Goal: Task Accomplishment & Management: Complete application form

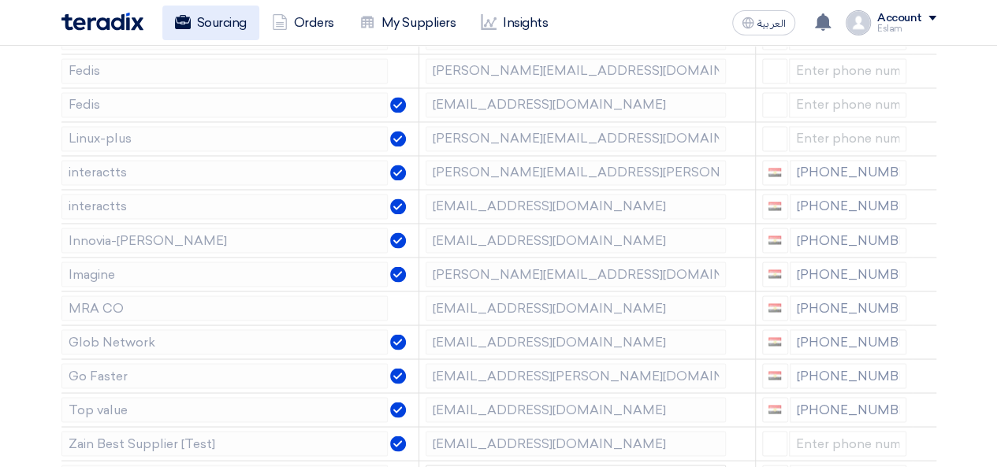
scroll to position [1261, 0]
click at [221, 37] on link "Sourcing" at bounding box center [210, 23] width 97 height 35
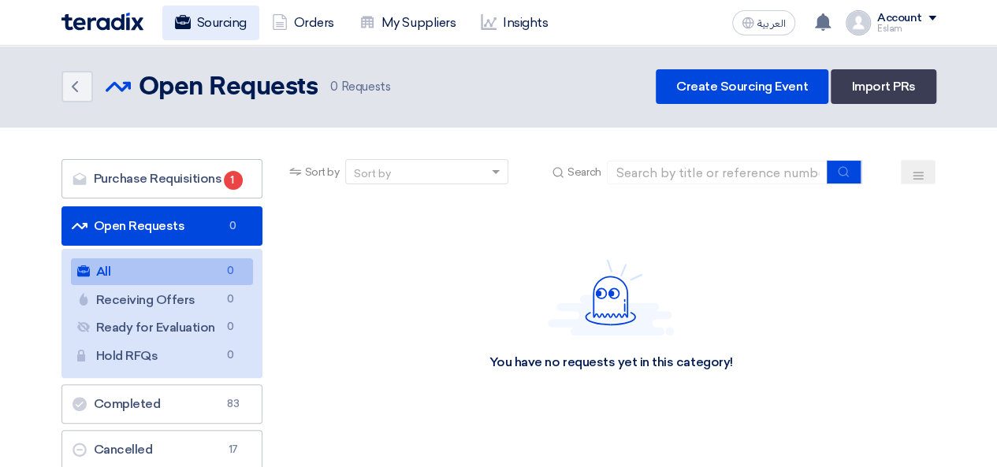
click at [195, 14] on link "Sourcing" at bounding box center [210, 23] width 97 height 35
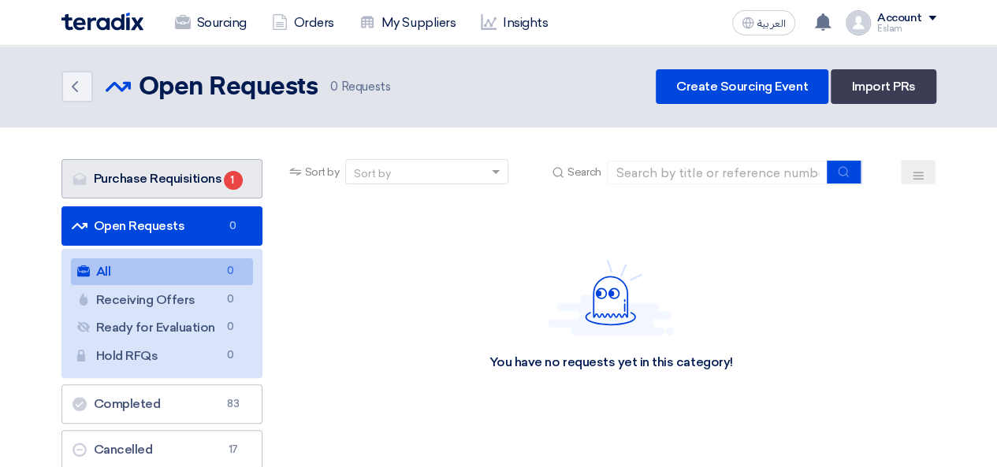
click at [203, 177] on link "Purchase Requisitions Purchase Requisitions 1" at bounding box center [161, 178] width 201 height 39
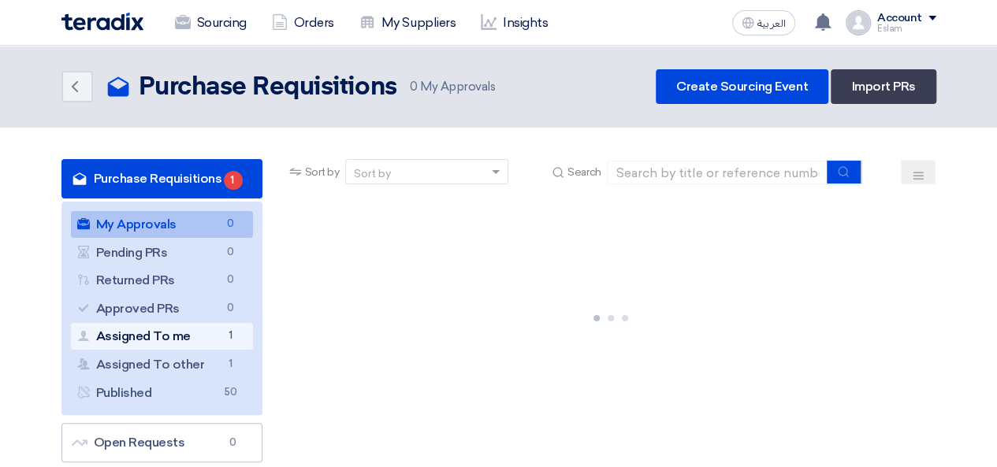
click at [207, 345] on link "Assigned To me Assigned To me 1" at bounding box center [162, 336] width 182 height 27
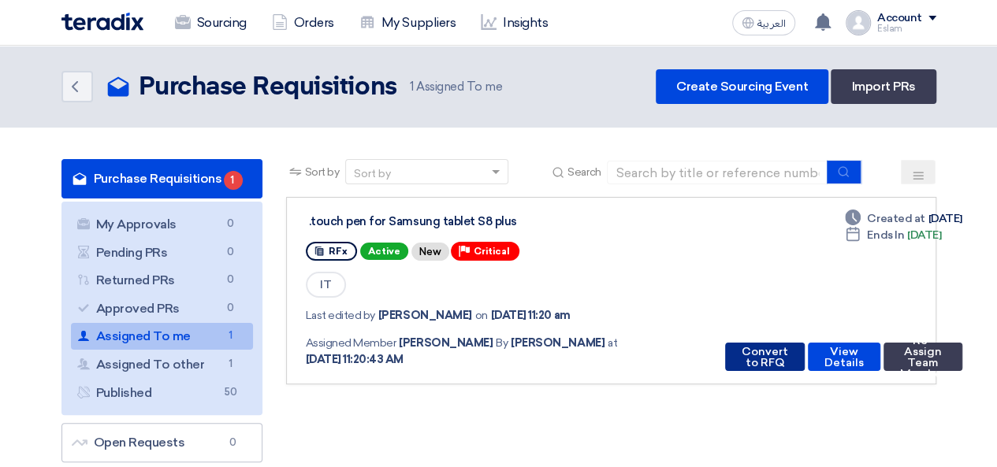
click at [748, 357] on button "Convert to RFQ" at bounding box center [765, 357] width 80 height 28
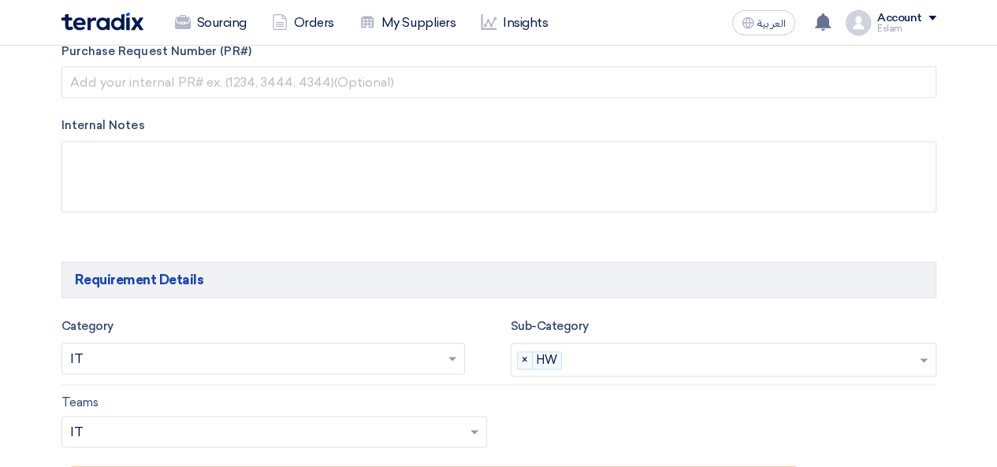
scroll to position [1182, 0]
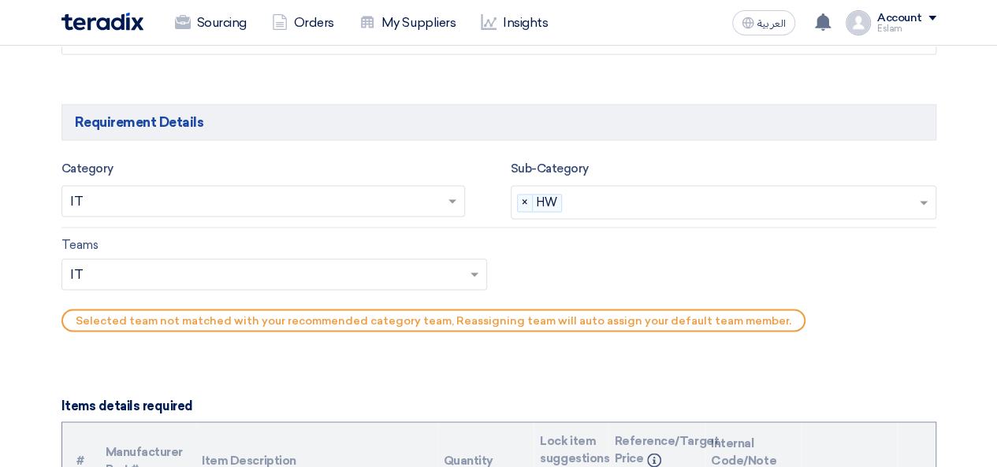
click at [724, 196] on input "text" at bounding box center [743, 204] width 350 height 26
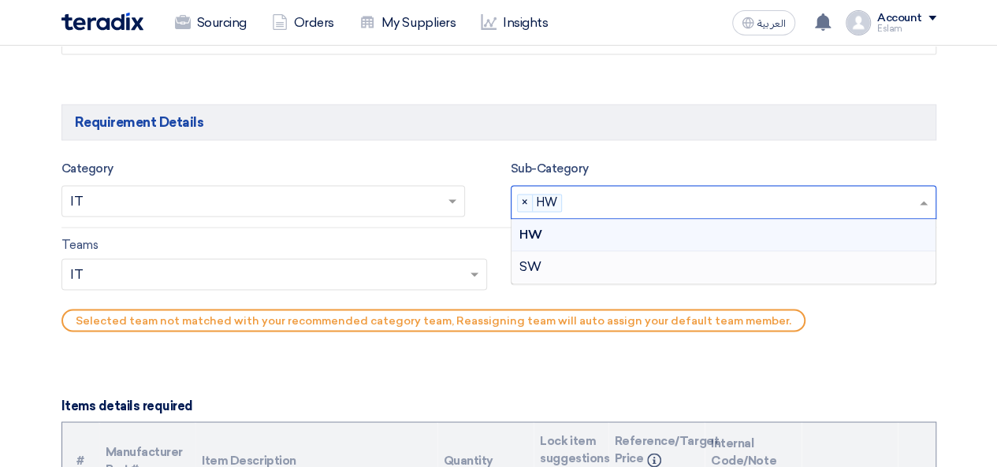
click at [640, 264] on div "SW" at bounding box center [724, 267] width 424 height 32
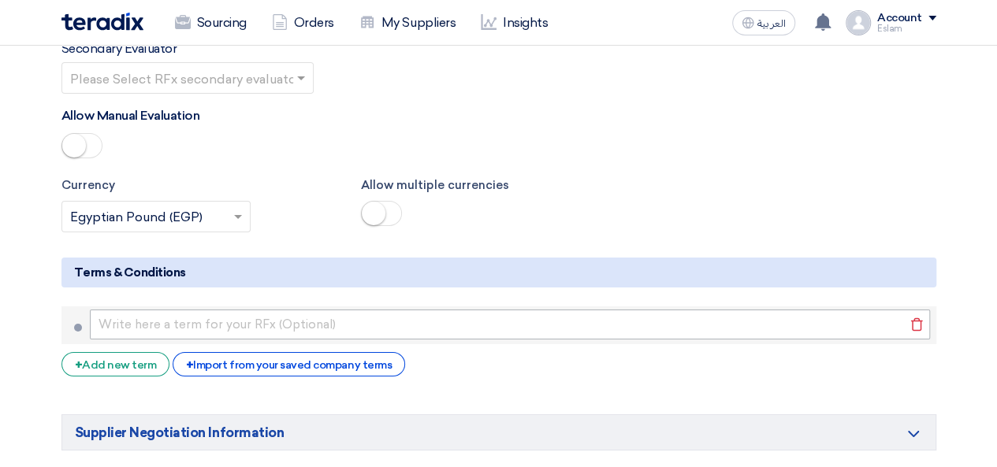
scroll to position [2365, 0]
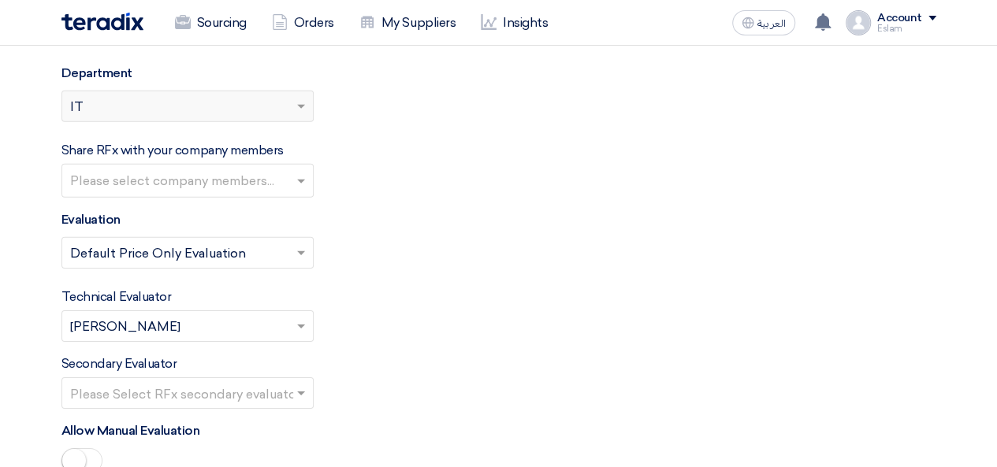
click at [279, 169] on input "text" at bounding box center [189, 182] width 239 height 26
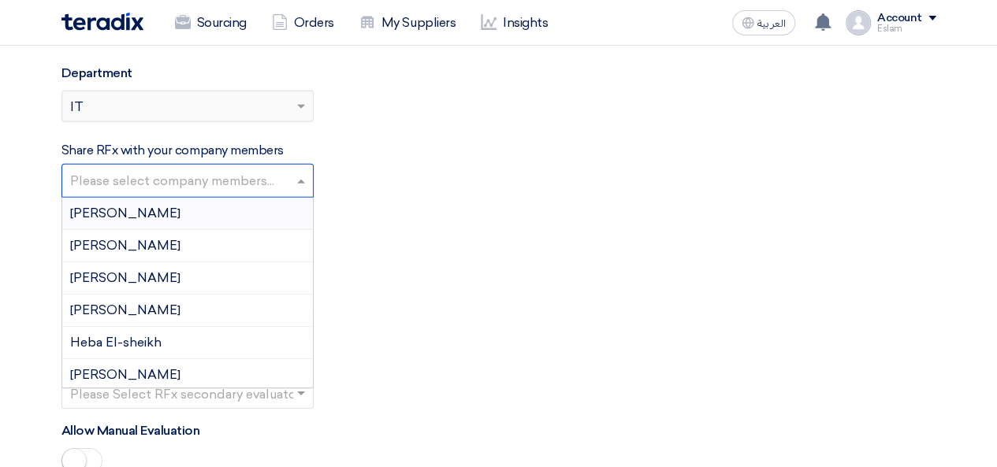
click at [279, 169] on input "text" at bounding box center [189, 182] width 239 height 26
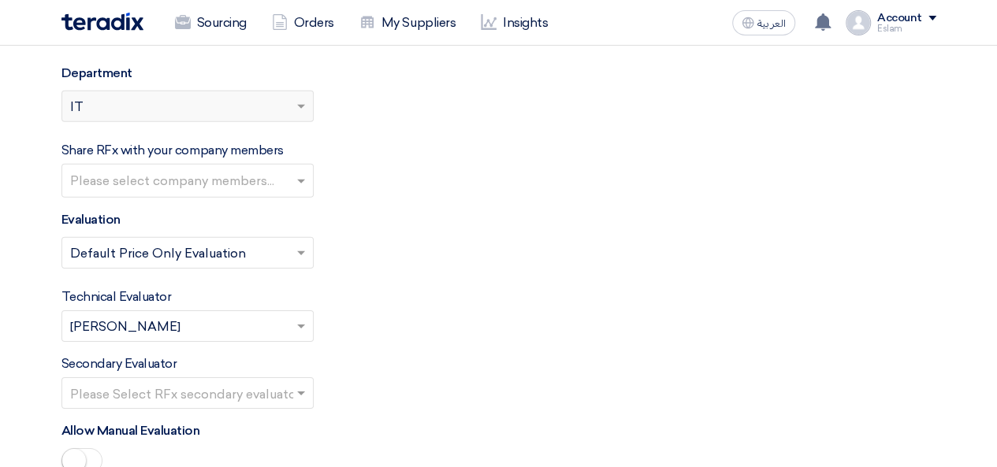
click at [452, 210] on div "Evaluation Select Evaluation... × Default Price Only Evaluation ×" at bounding box center [498, 245] width 875 height 71
click at [296, 378] on div "Please Select RFx secondary evaluator..." at bounding box center [187, 394] width 252 height 32
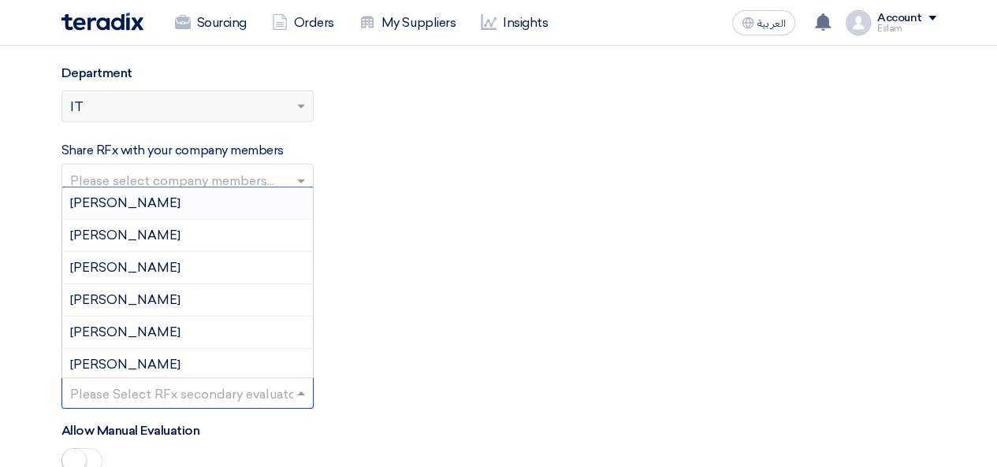
scroll to position [0, 0]
click at [216, 188] on div "[PERSON_NAME]" at bounding box center [187, 204] width 251 height 32
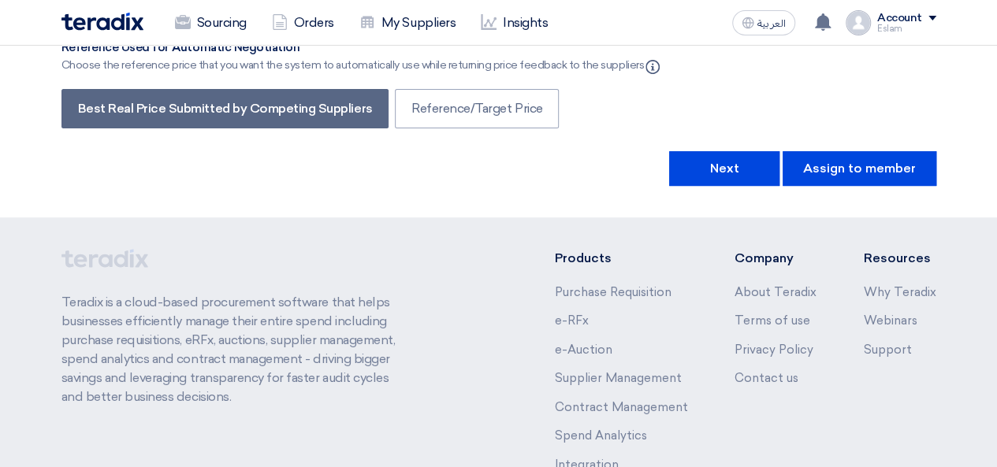
scroll to position [3232, 0]
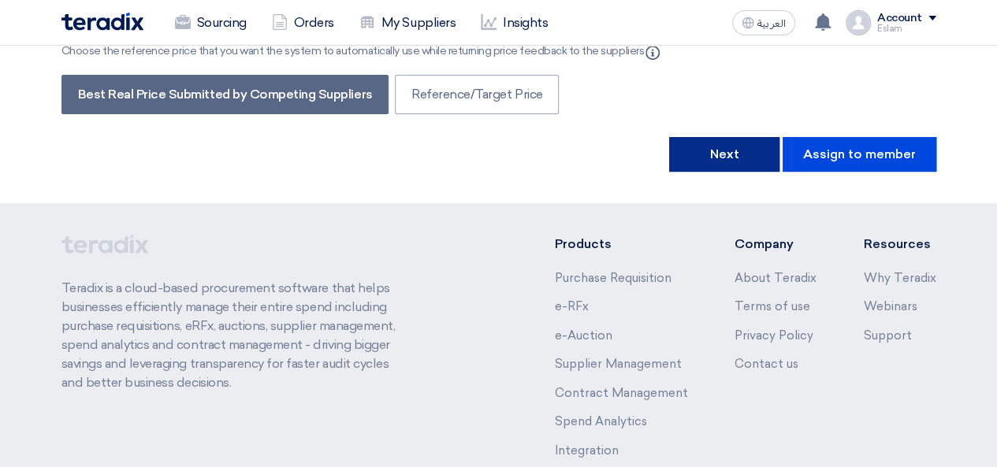
click at [742, 137] on button "Next" at bounding box center [724, 154] width 110 height 35
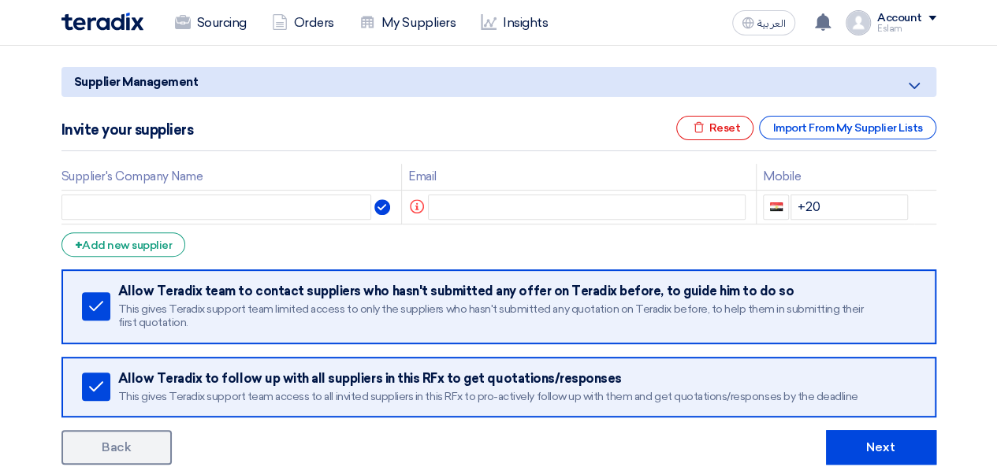
scroll to position [236, 0]
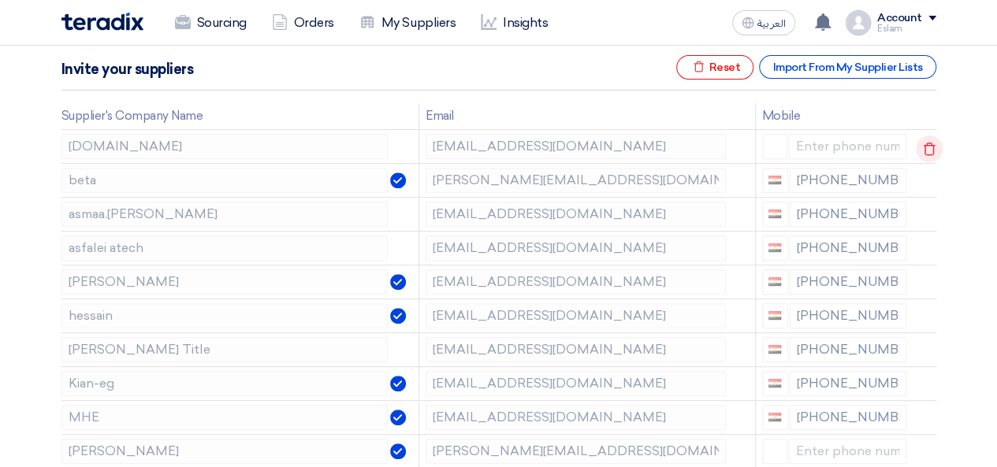
click at [924, 152] on use at bounding box center [930, 148] width 12 height 13
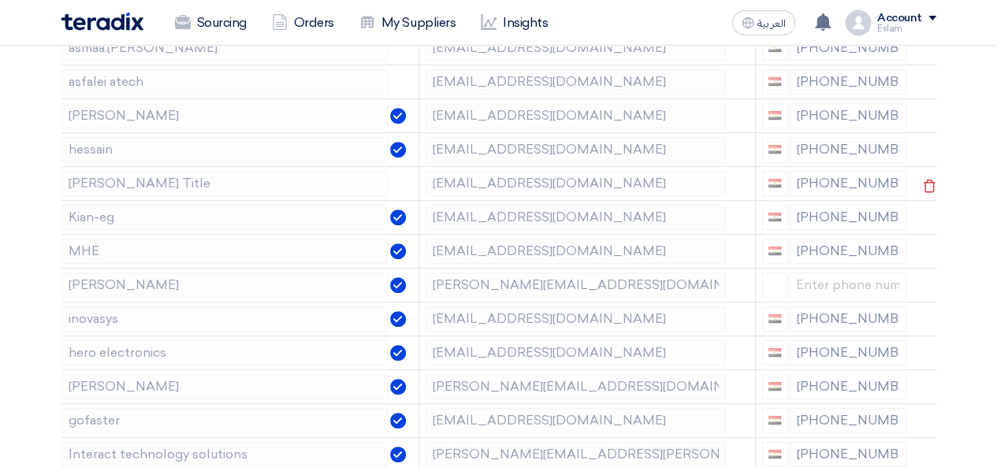
scroll to position [394, 0]
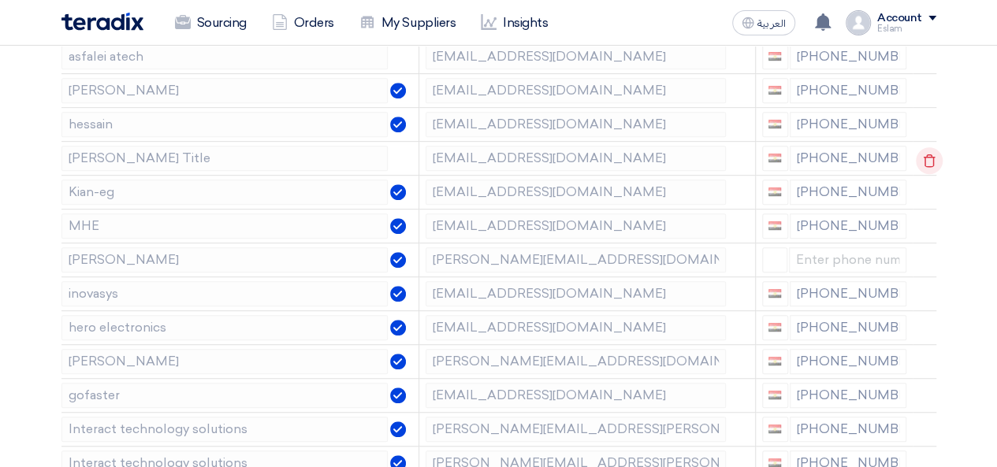
click at [919, 155] on icon at bounding box center [929, 160] width 27 height 27
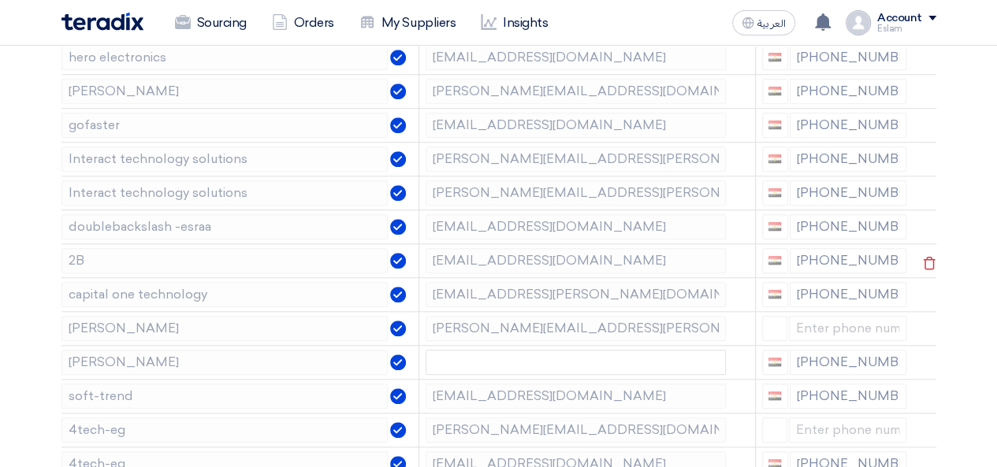
scroll to position [709, 0]
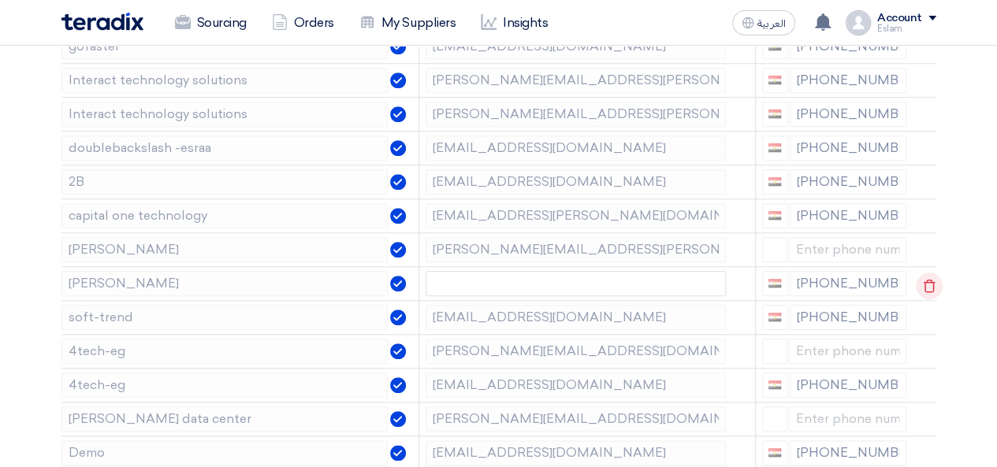
click at [928, 287] on icon at bounding box center [929, 286] width 27 height 27
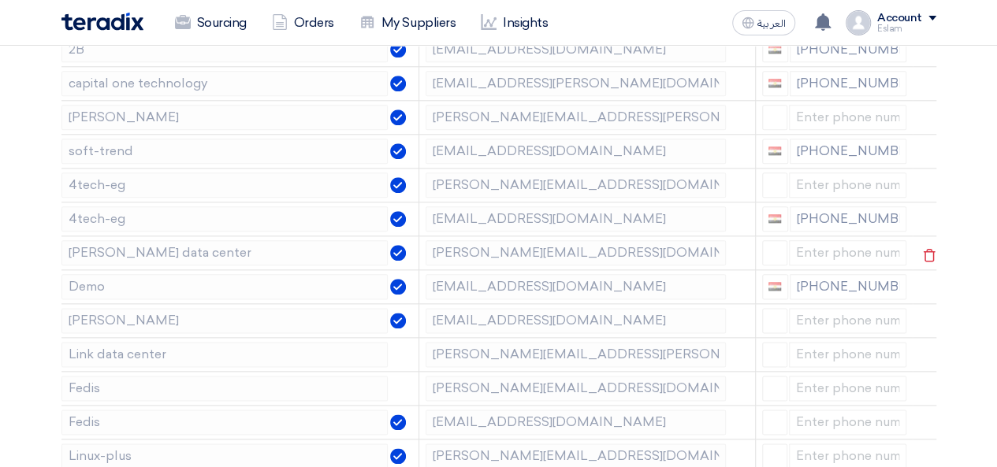
scroll to position [867, 0]
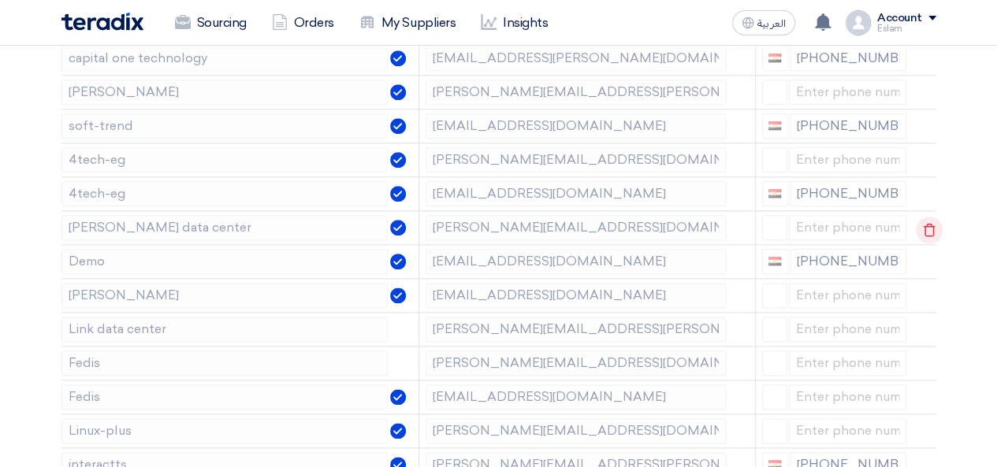
click at [930, 221] on icon at bounding box center [929, 230] width 27 height 27
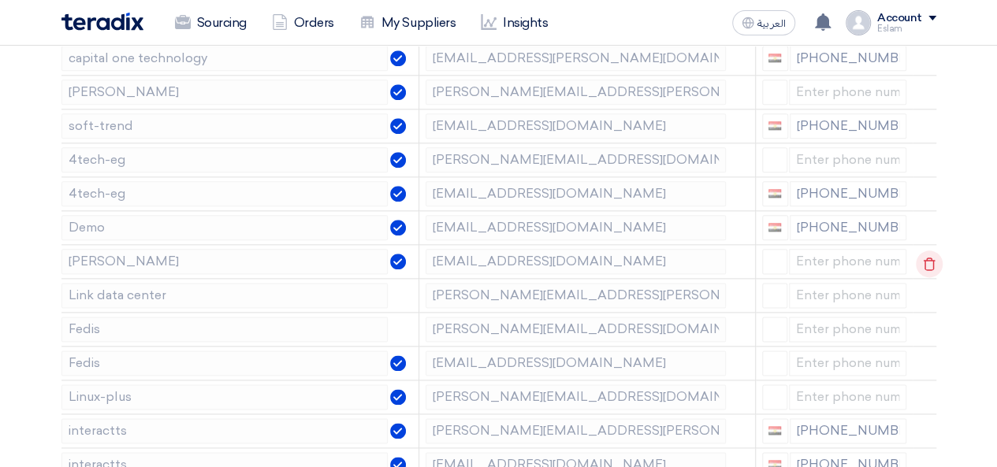
click at [928, 255] on icon at bounding box center [929, 264] width 27 height 27
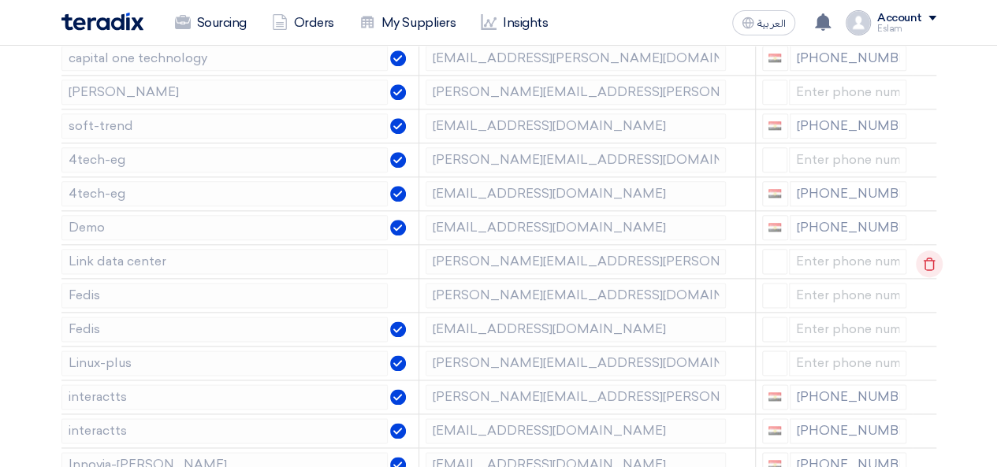
click at [920, 260] on icon at bounding box center [929, 264] width 27 height 27
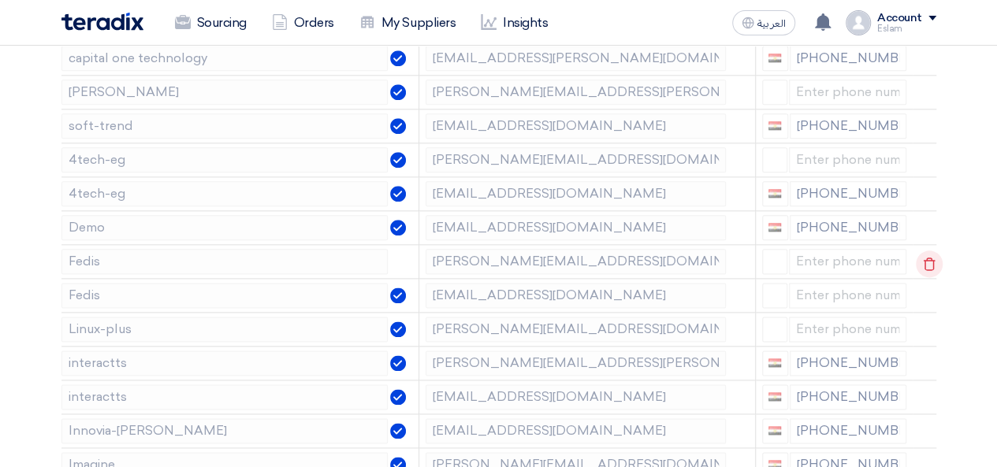
click at [930, 261] on icon at bounding box center [929, 264] width 27 height 27
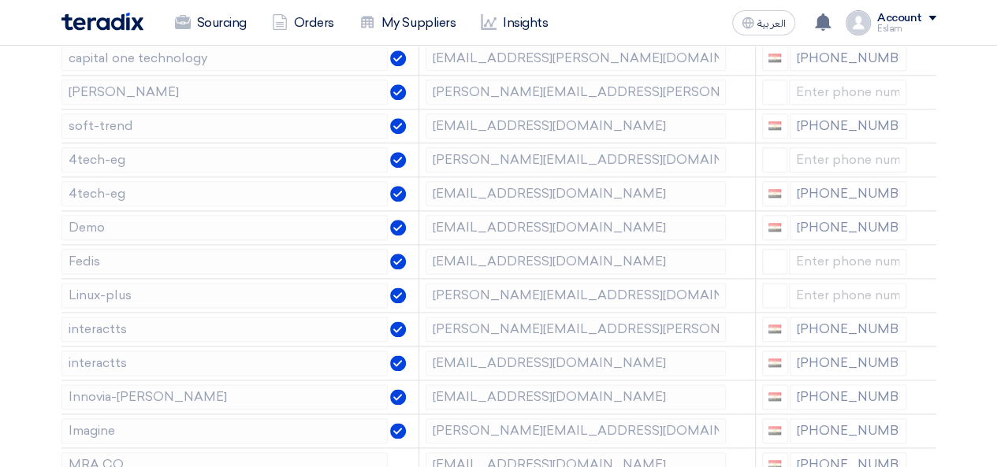
click at [0, 0] on icon at bounding box center [0, 0] width 0 height 0
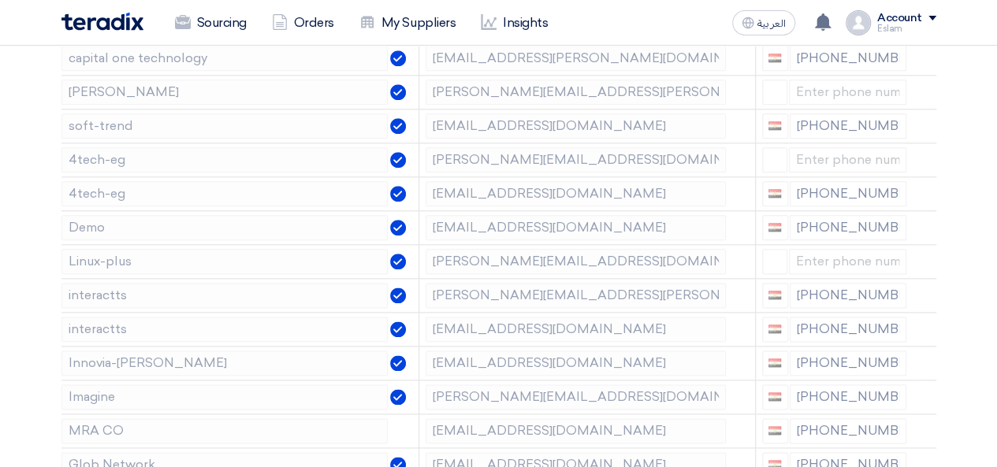
click at [0, 0] on icon at bounding box center [0, 0] width 0 height 0
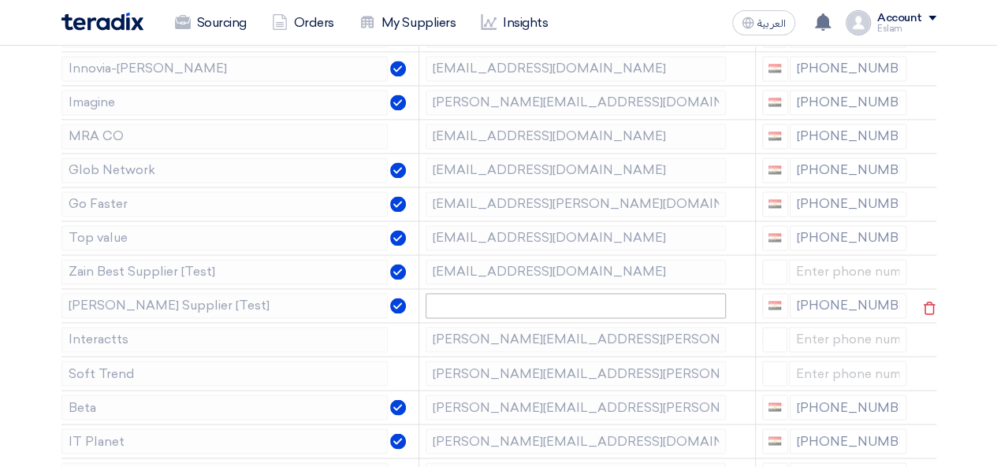
scroll to position [1103, 0]
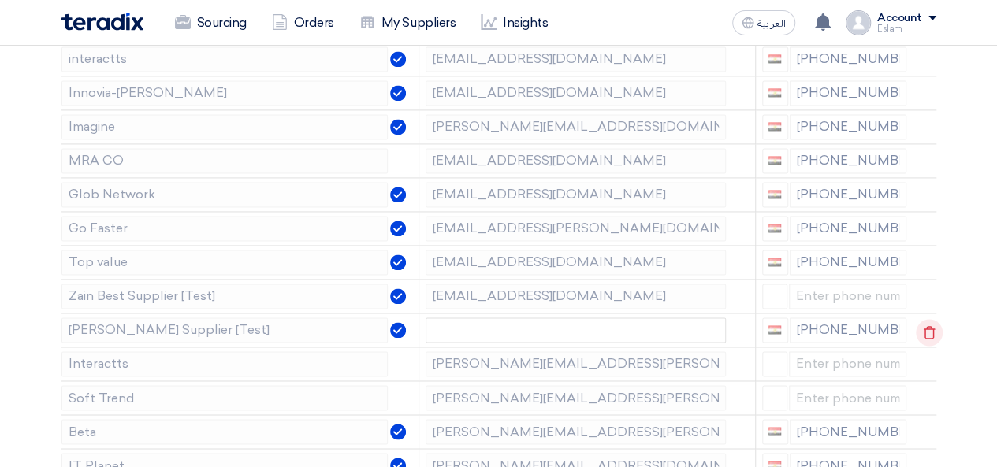
click at [919, 319] on icon at bounding box center [929, 332] width 27 height 27
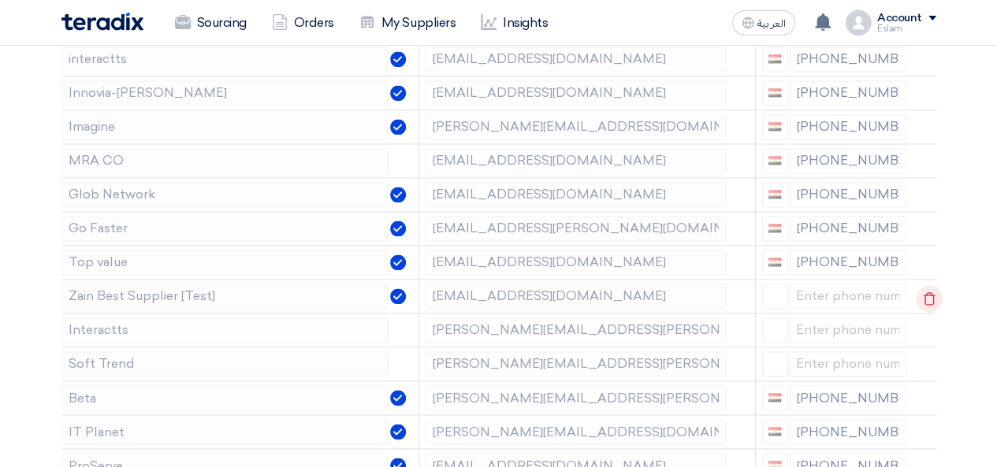
click at [916, 294] on icon at bounding box center [929, 298] width 27 height 27
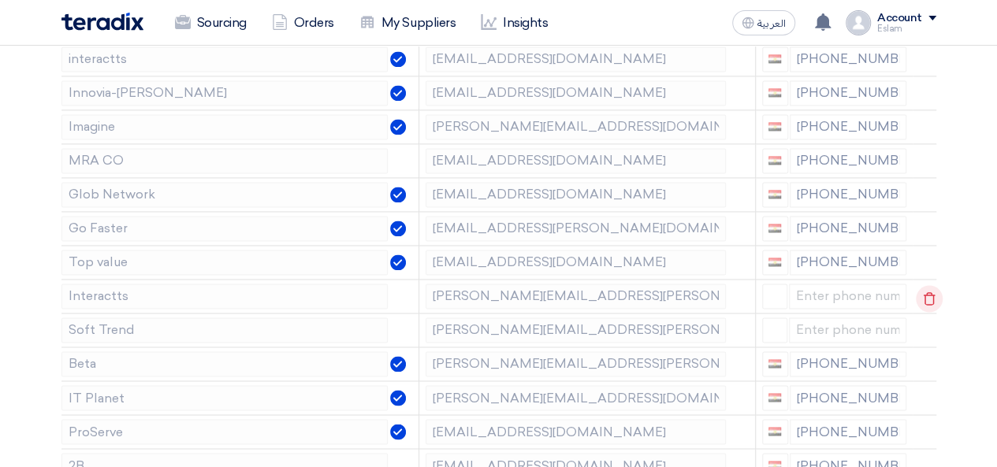
click at [924, 294] on use at bounding box center [930, 298] width 12 height 13
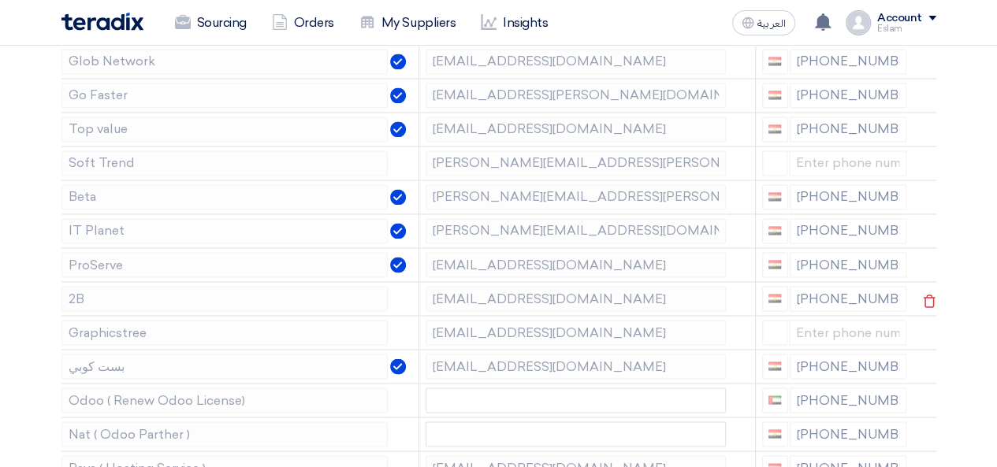
scroll to position [1261, 0]
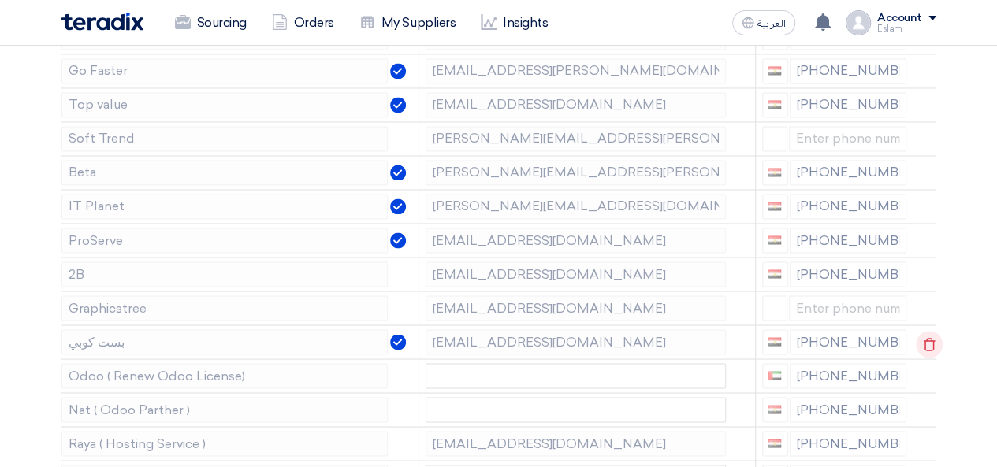
click at [918, 338] on icon at bounding box center [929, 344] width 27 height 27
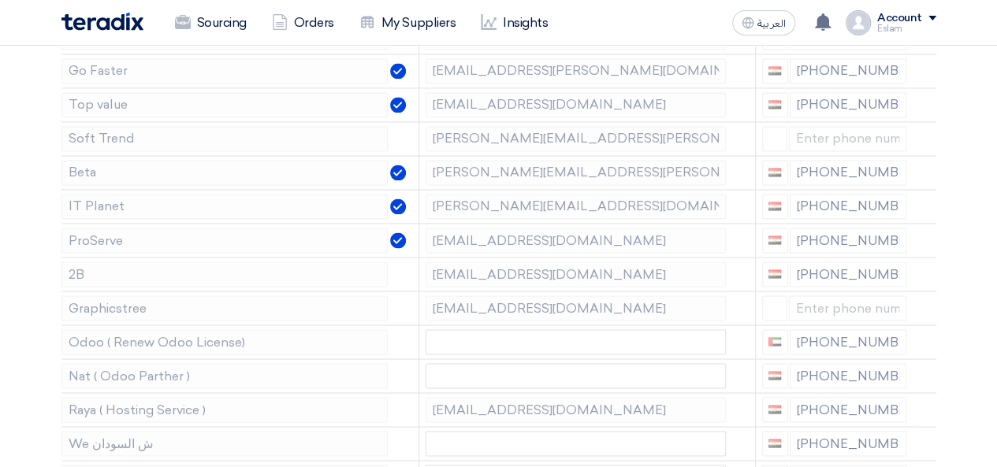
click at [0, 0] on icon at bounding box center [0, 0] width 0 height 0
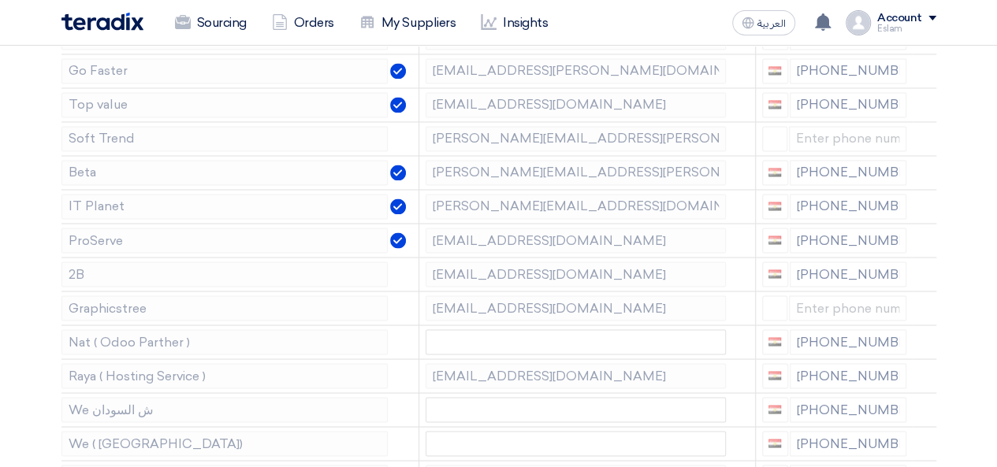
click at [0, 0] on icon at bounding box center [0, 0] width 0 height 0
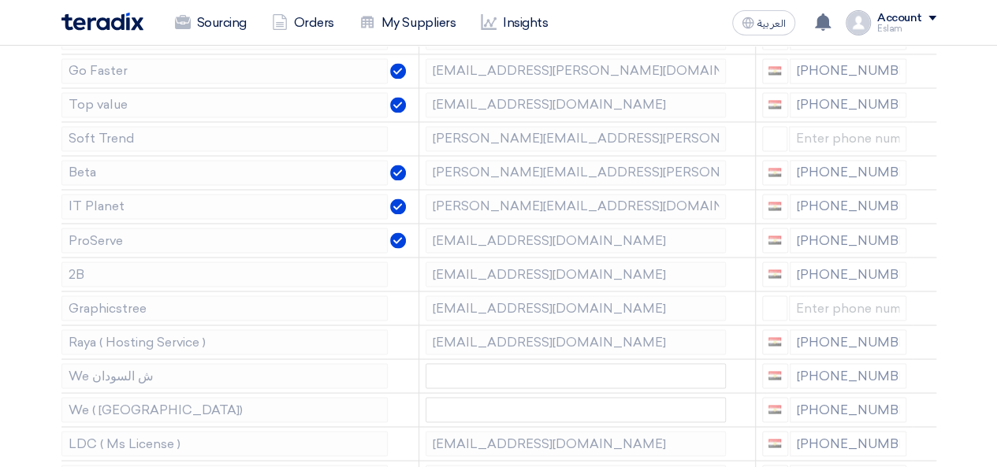
click at [0, 0] on icon at bounding box center [0, 0] width 0 height 0
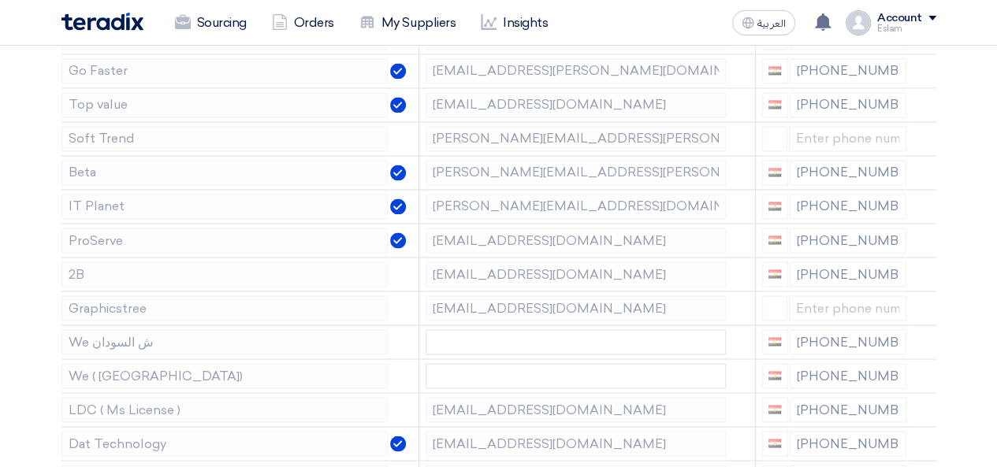
click at [0, 0] on icon at bounding box center [0, 0] width 0 height 0
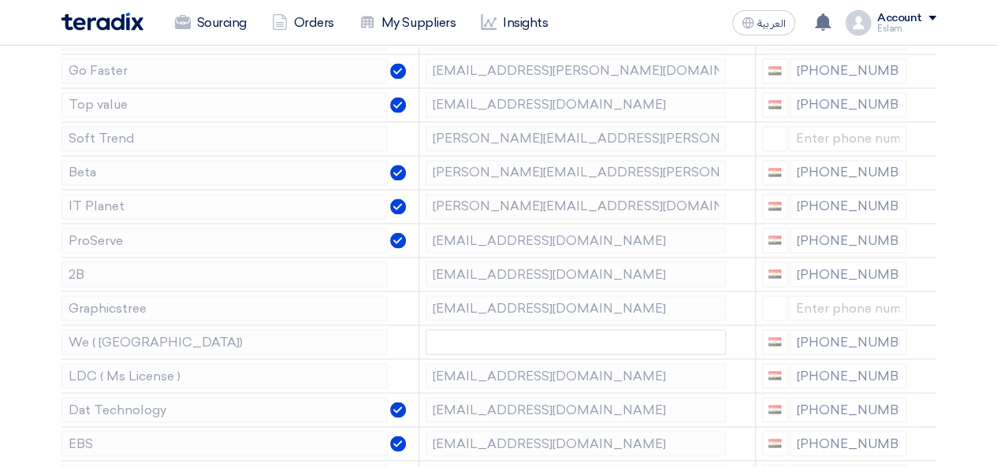
click at [0, 0] on icon at bounding box center [0, 0] width 0 height 0
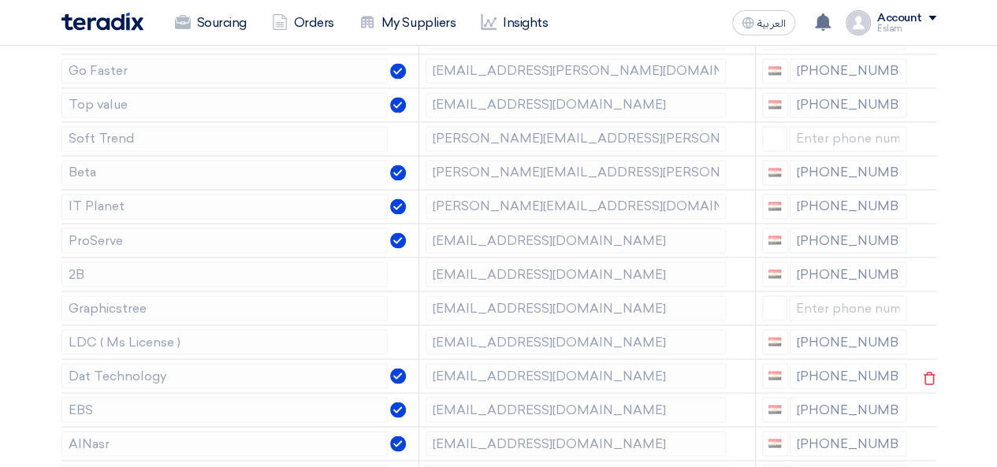
scroll to position [1340, 0]
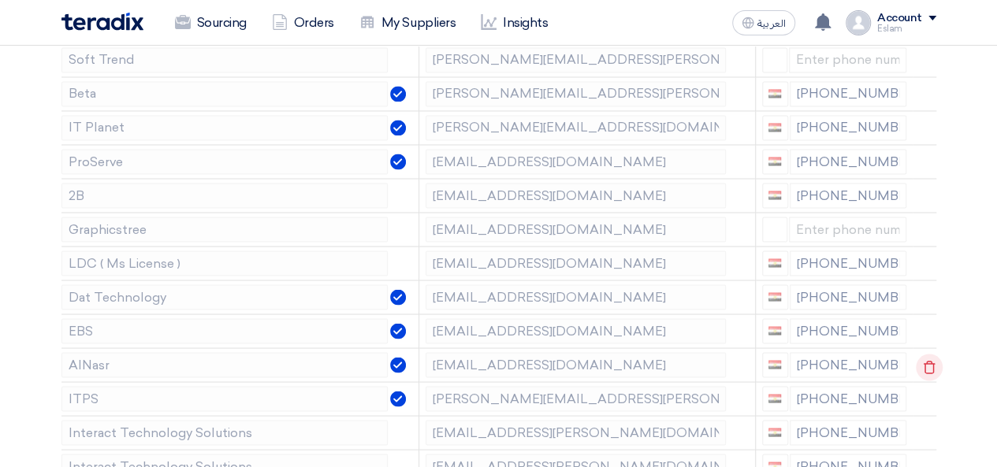
click at [921, 358] on icon at bounding box center [929, 367] width 27 height 27
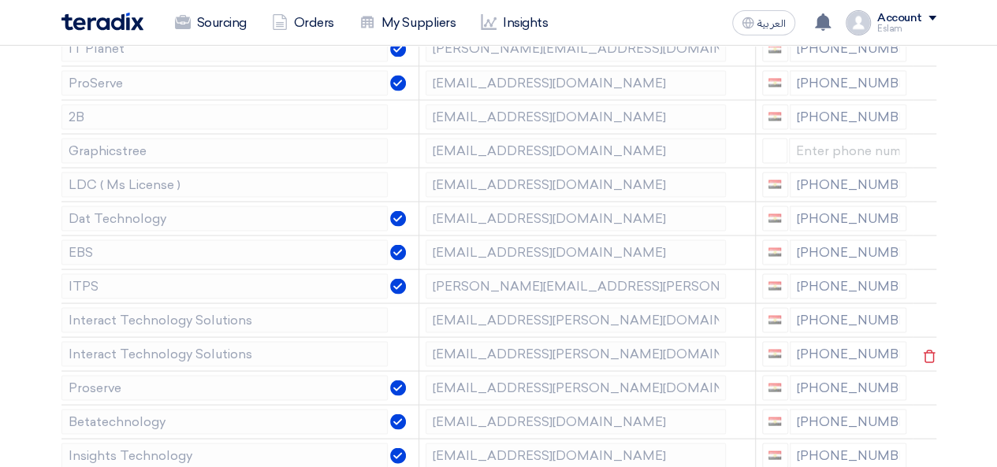
scroll to position [1498, 0]
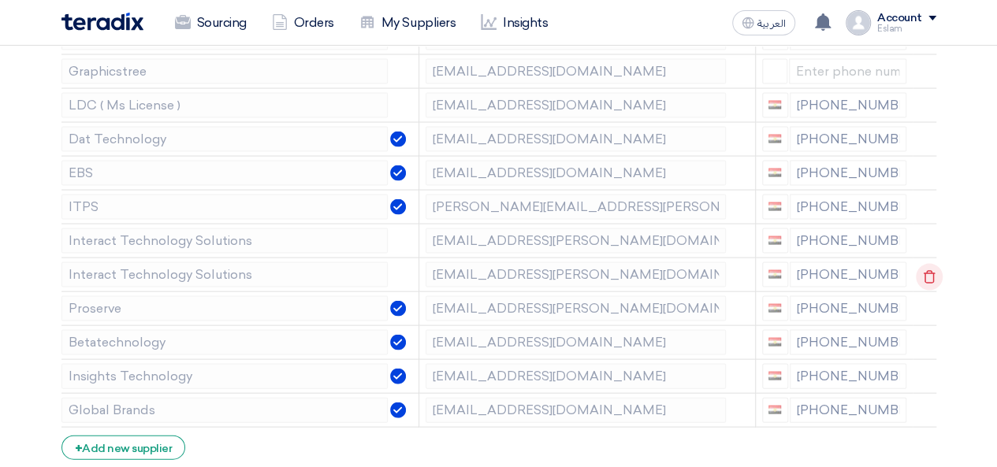
click at [921, 264] on icon at bounding box center [929, 277] width 27 height 27
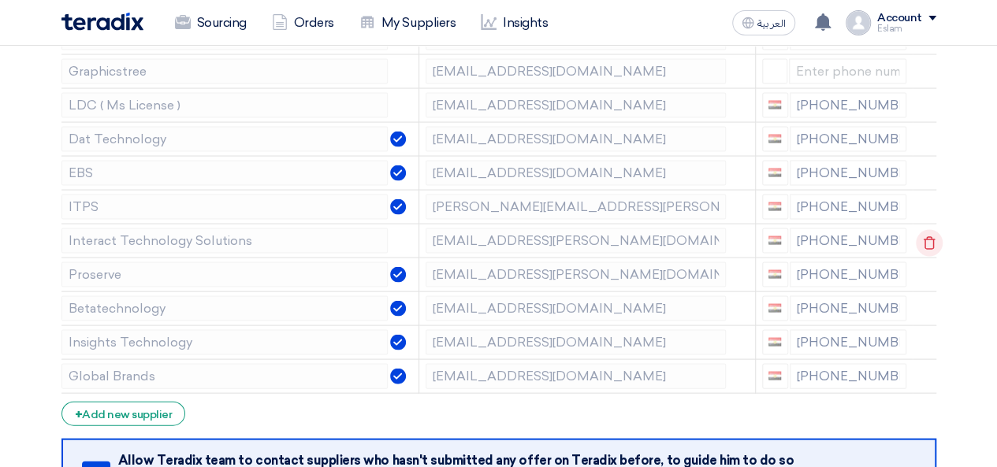
click at [921, 233] on icon at bounding box center [929, 243] width 27 height 27
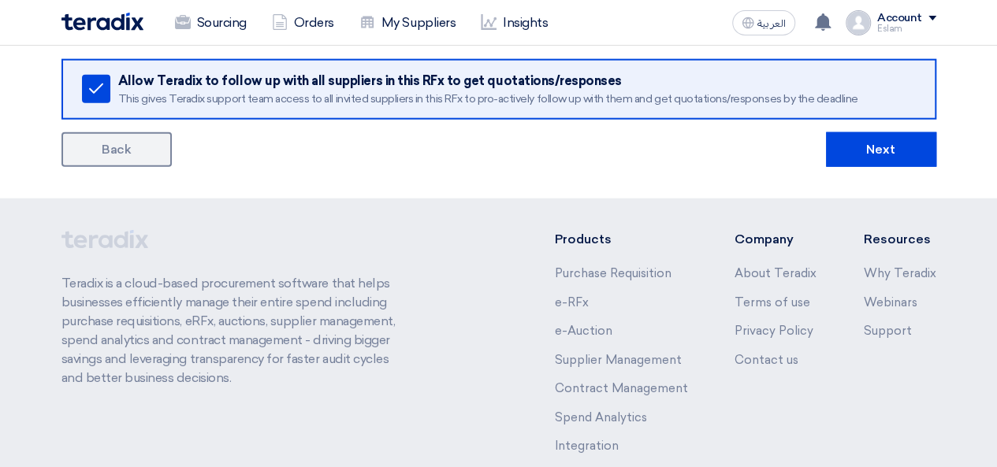
scroll to position [1813, 0]
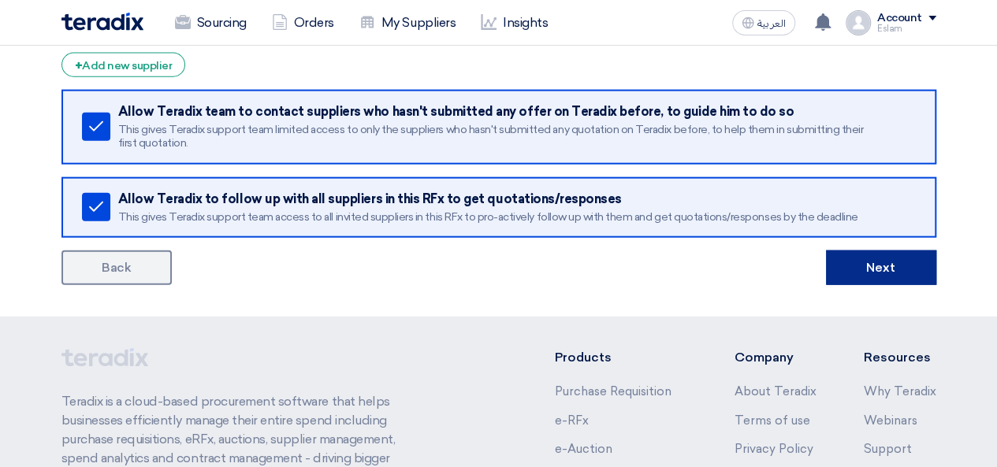
click at [875, 262] on button "Next" at bounding box center [881, 268] width 110 height 35
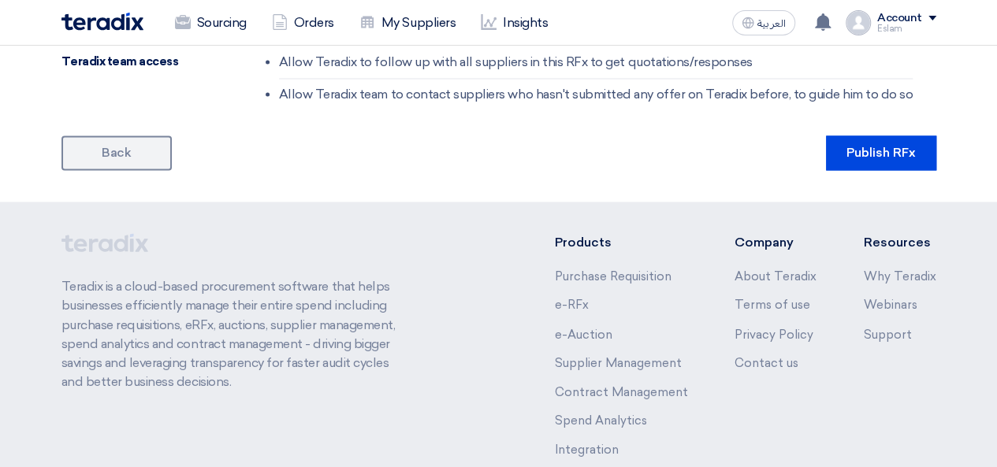
scroll to position [1182, 0]
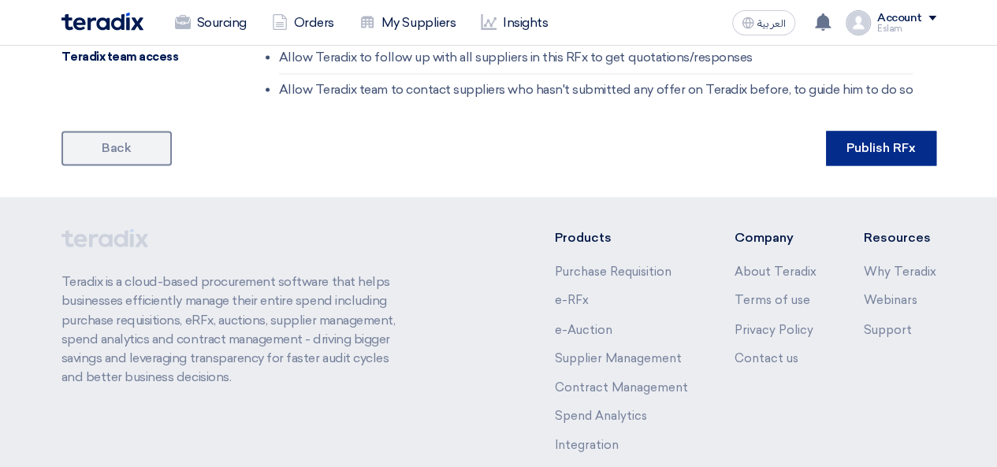
click at [887, 138] on button "Publish RFx" at bounding box center [881, 148] width 110 height 35
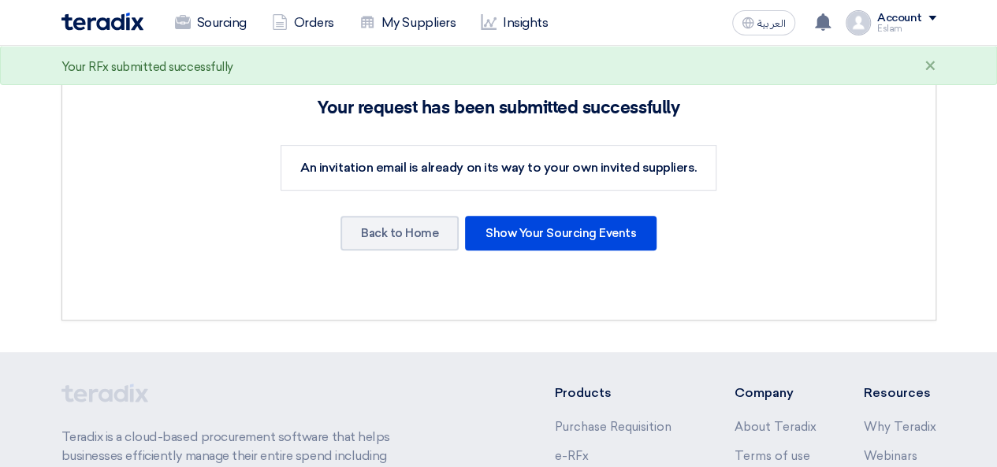
scroll to position [236, 0]
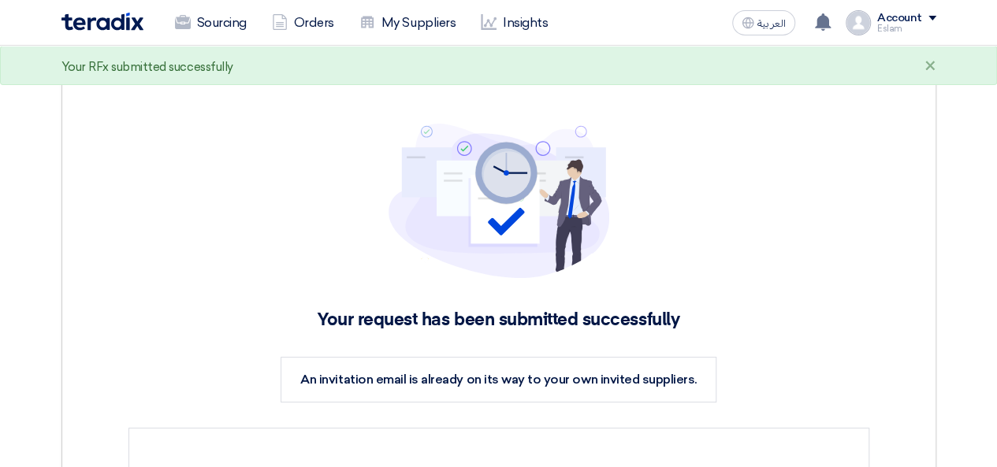
scroll to position [0, 0]
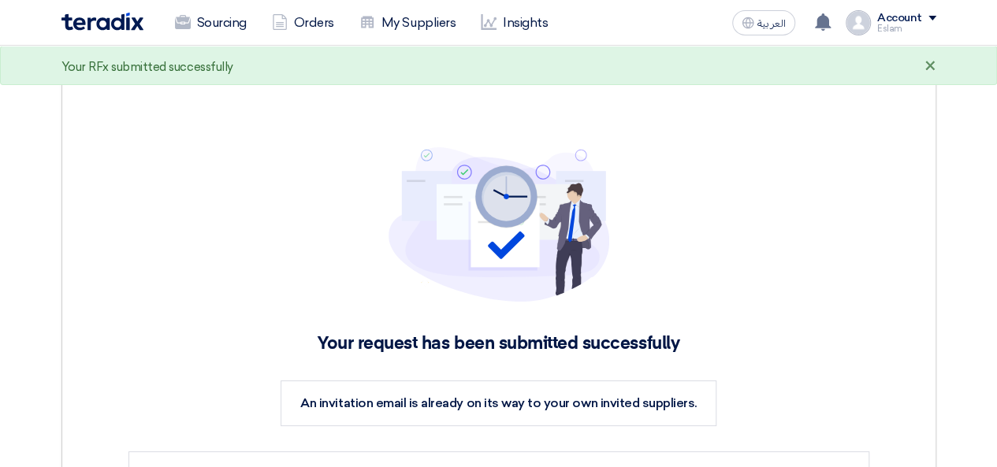
click at [928, 64] on div "×" at bounding box center [931, 67] width 12 height 19
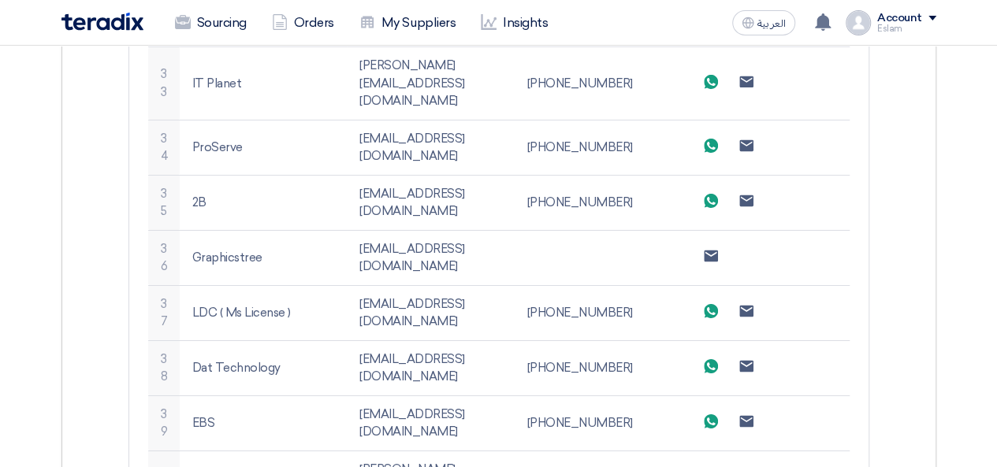
scroll to position [2784, 0]
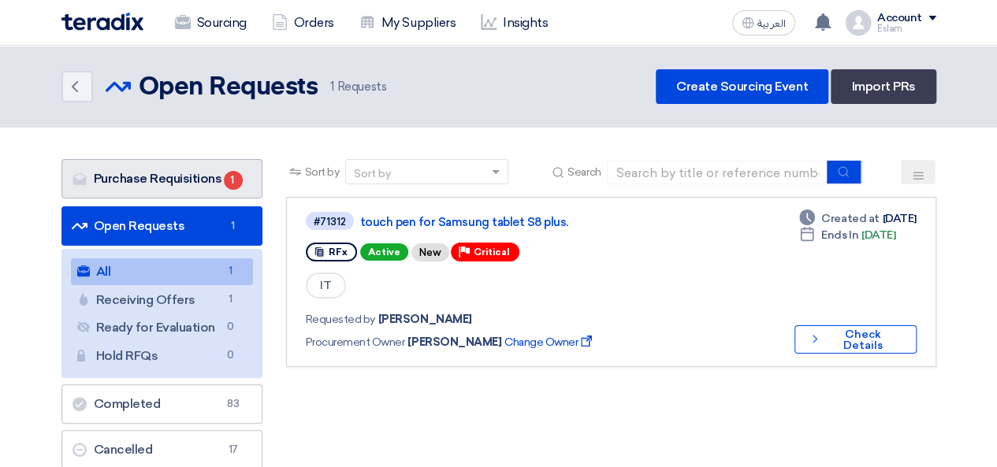
click at [206, 182] on link "Purchase Requisitions Purchase Requisitions 1" at bounding box center [161, 178] width 201 height 39
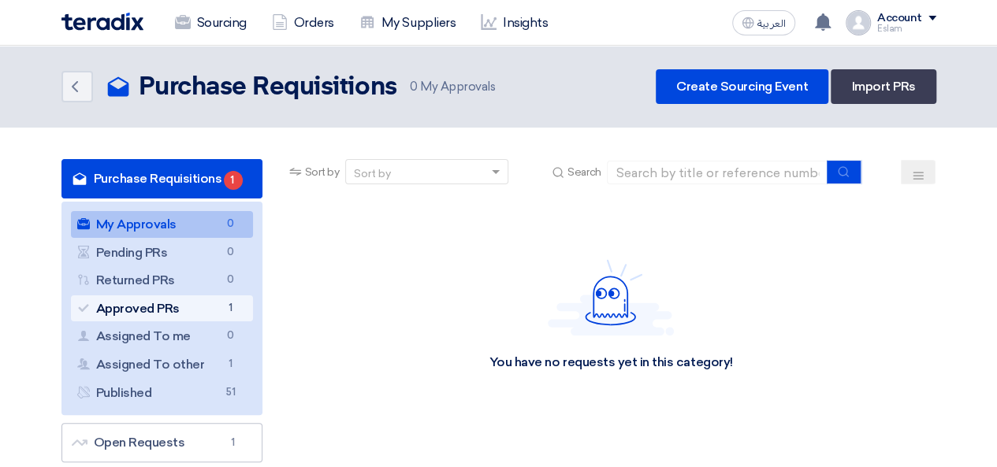
click at [216, 309] on link "Approved PRs Approved PRs 1" at bounding box center [162, 309] width 182 height 27
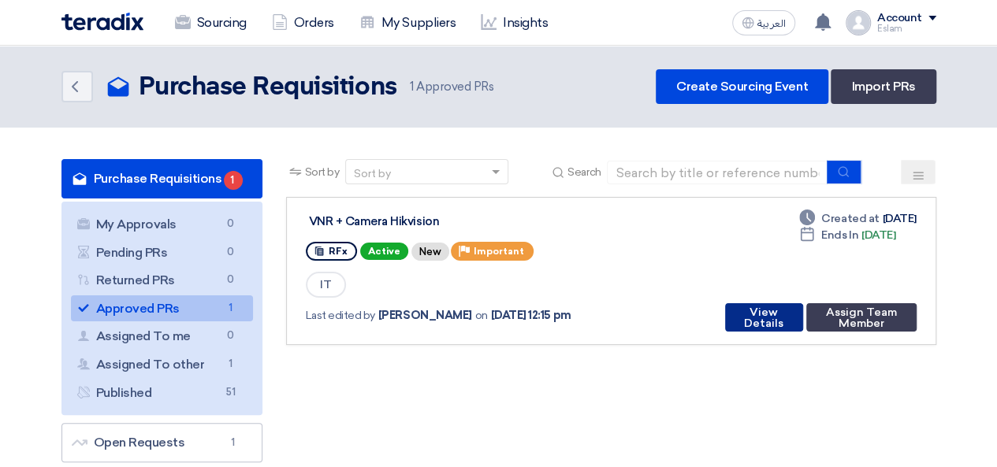
click at [765, 329] on button "View Details" at bounding box center [764, 317] width 78 height 28
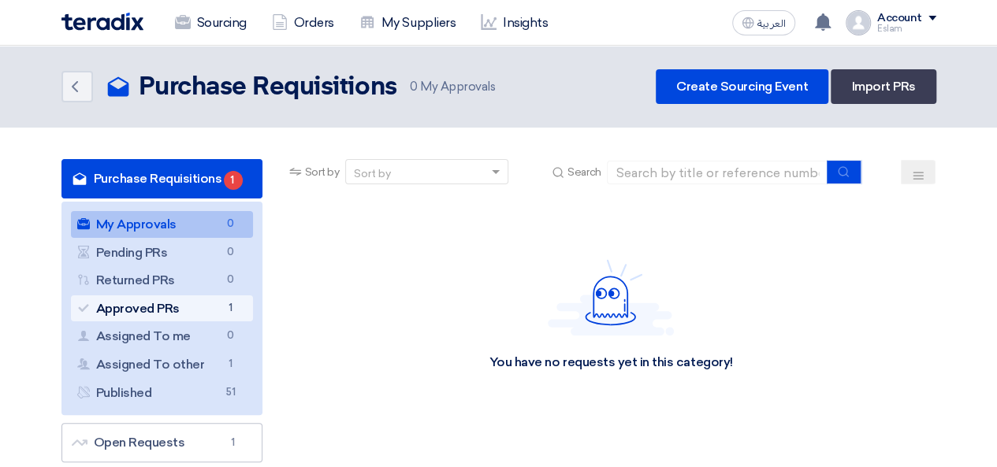
click at [214, 302] on link "Approved PRs Approved PRs 1" at bounding box center [162, 309] width 182 height 27
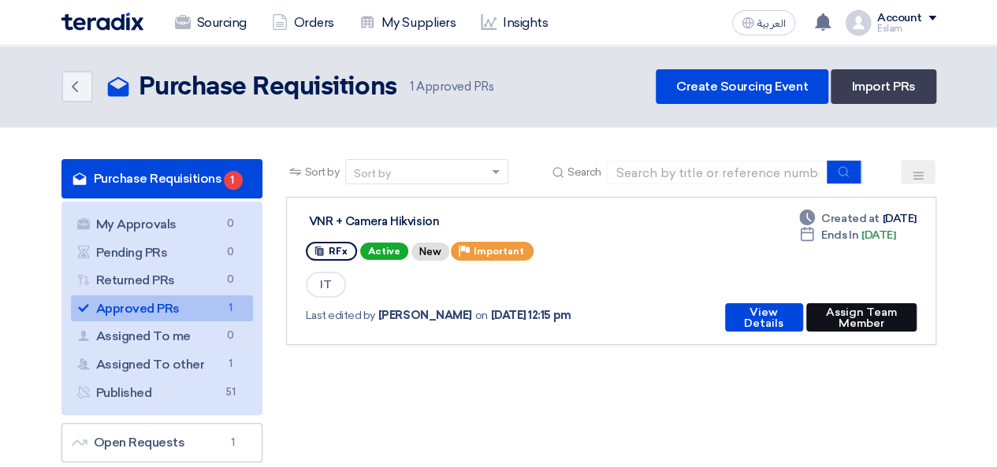
click at [853, 322] on button "Assign Team Member" at bounding box center [861, 317] width 110 height 28
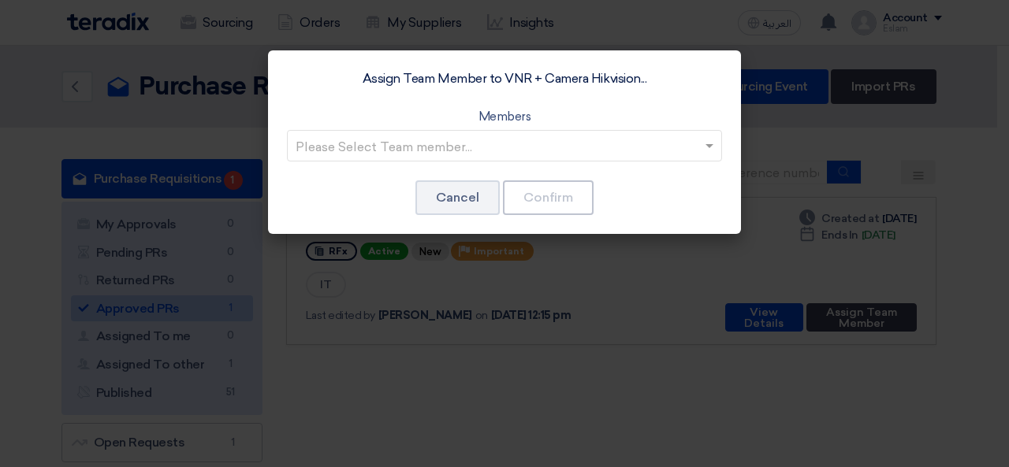
click at [572, 165] on div "Assign Team Member to VNR + Camera Hikvision... Members Please Select Team memb…" at bounding box center [504, 142] width 473 height 184
click at [574, 153] on input "text" at bounding box center [497, 147] width 402 height 26
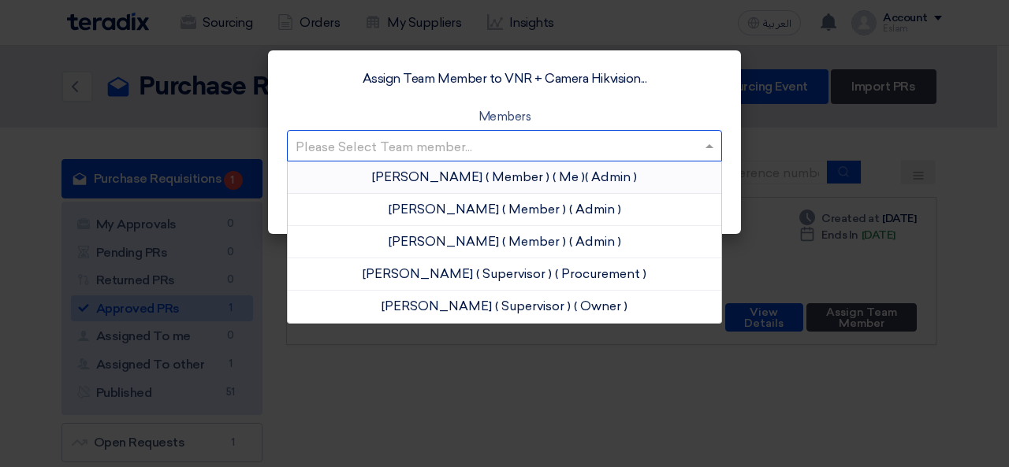
click at [558, 176] on span "( Me )" at bounding box center [569, 176] width 32 height 15
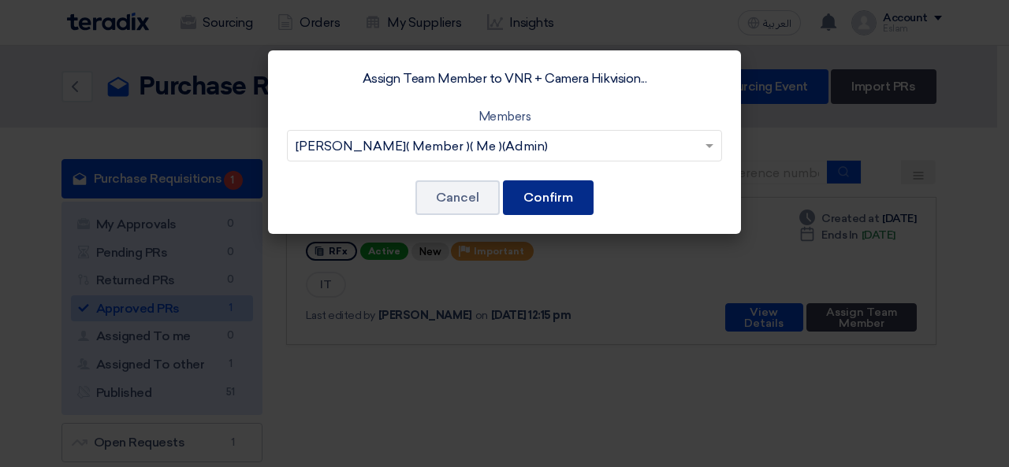
click at [577, 199] on button "Confirm" at bounding box center [548, 197] width 91 height 35
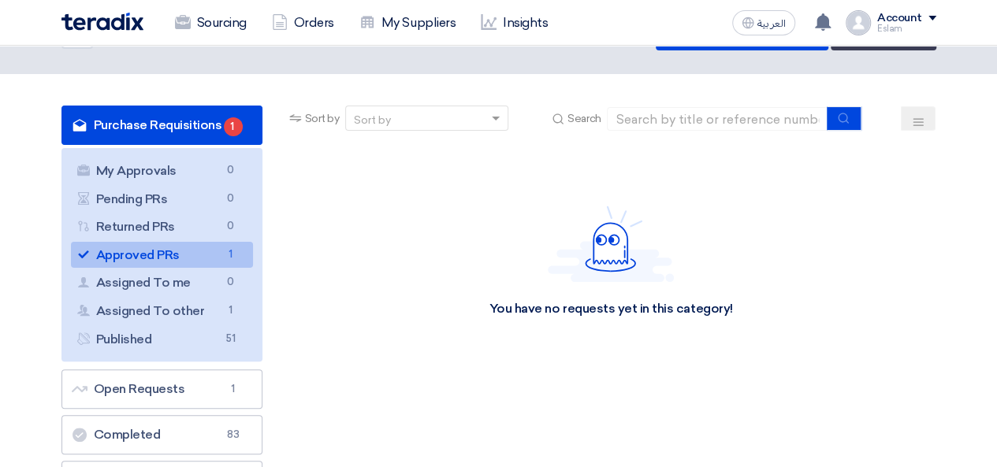
scroll to position [79, 0]
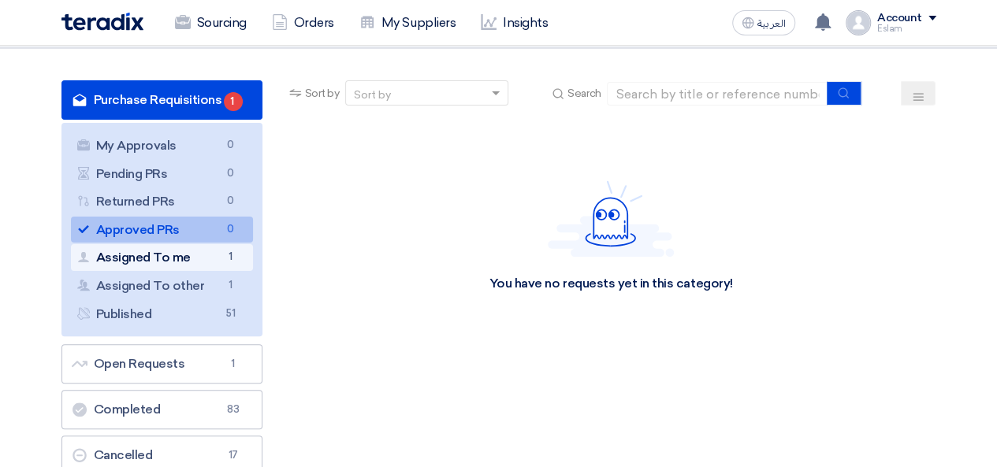
click at [217, 261] on link "Assigned To me Assigned To me 1" at bounding box center [162, 257] width 182 height 27
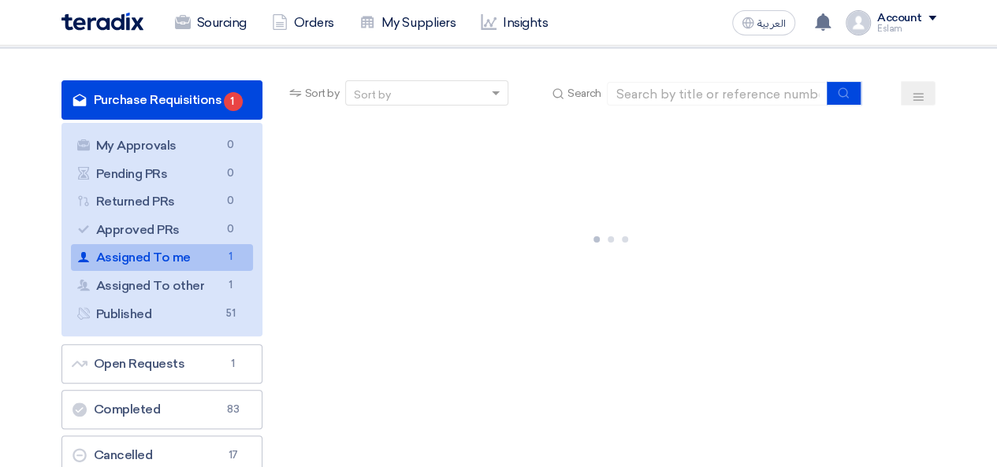
scroll to position [0, 0]
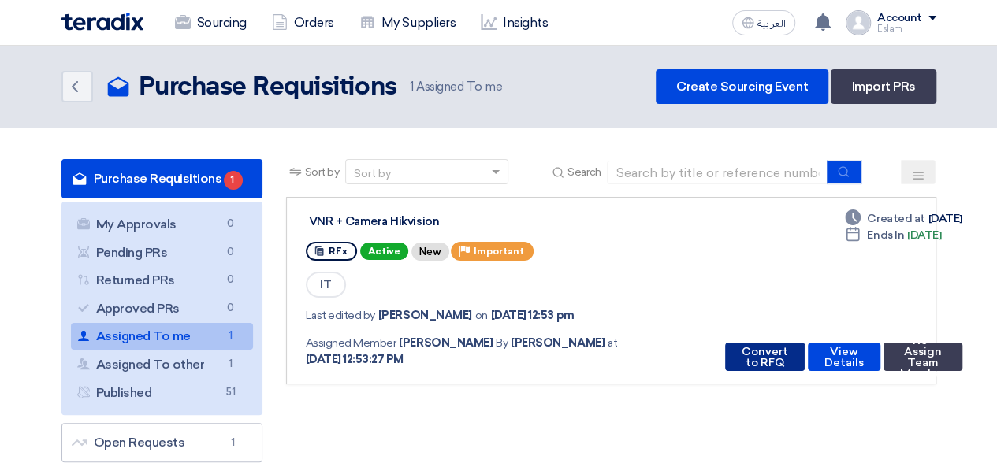
click at [742, 357] on button "Convert to RFQ" at bounding box center [765, 357] width 80 height 28
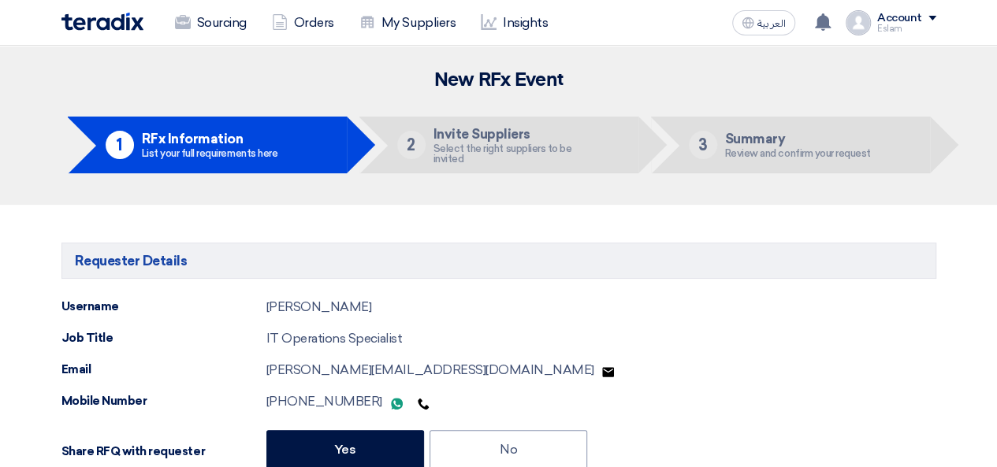
type input "[DATE]"
type input "05"
type input "00"
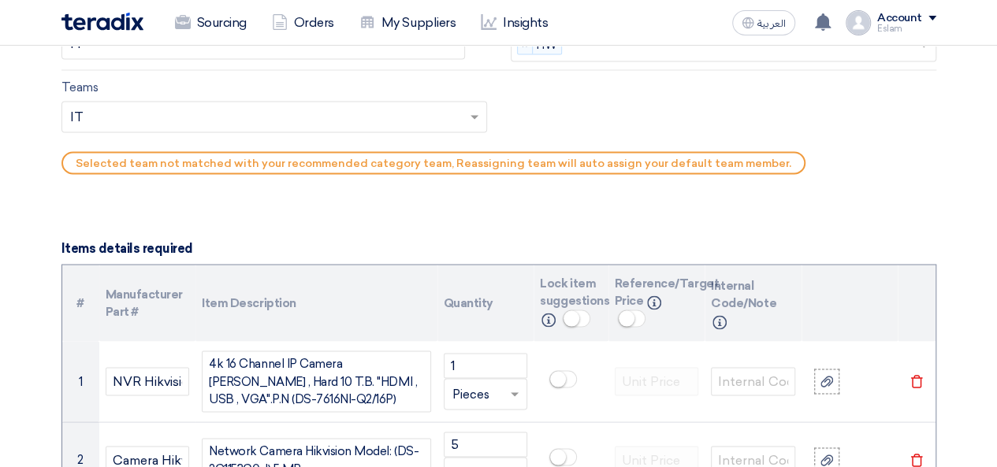
scroll to position [1261, 0]
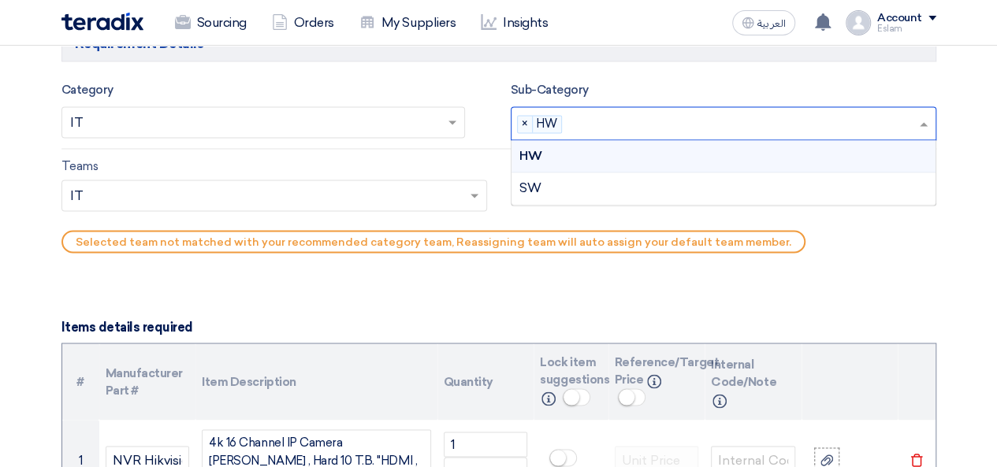
click at [648, 126] on input "text" at bounding box center [743, 125] width 350 height 26
click at [627, 177] on div "SW" at bounding box center [724, 189] width 424 height 32
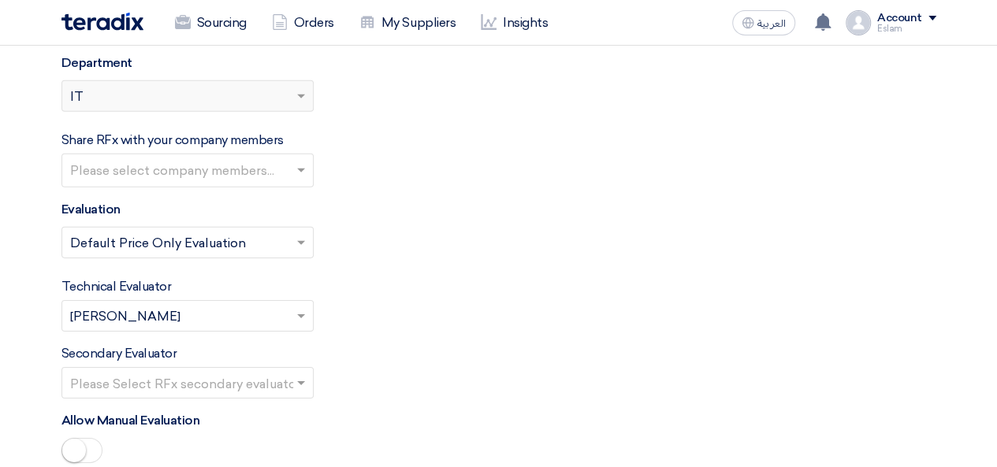
scroll to position [2394, 0]
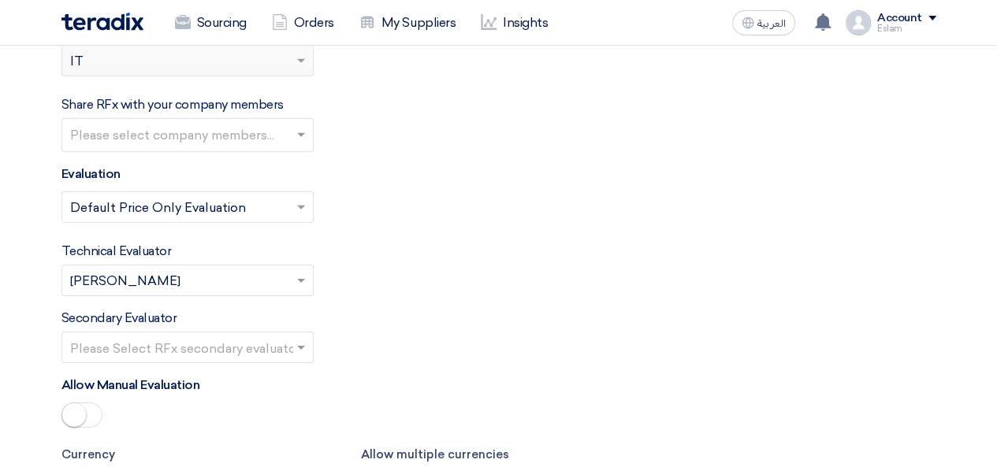
click at [297, 338] on span at bounding box center [303, 347] width 20 height 19
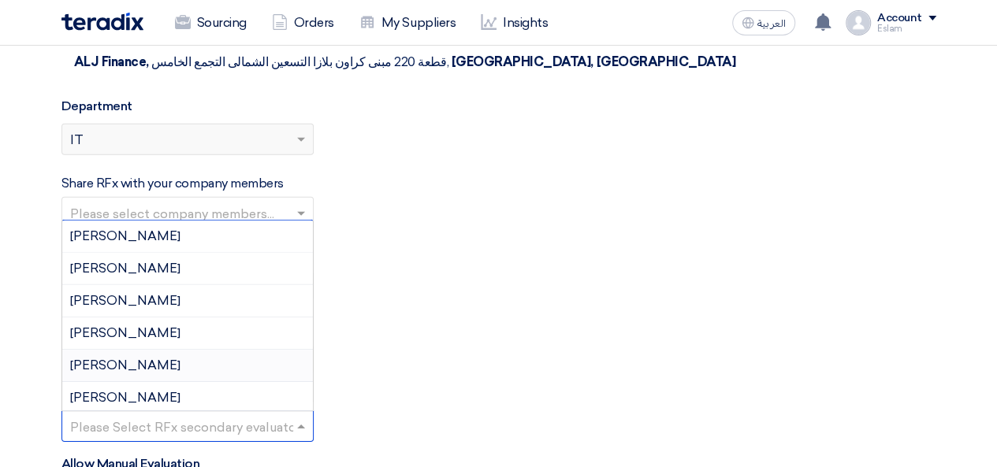
scroll to position [0, 0]
click at [183, 221] on div "[PERSON_NAME]" at bounding box center [187, 237] width 251 height 32
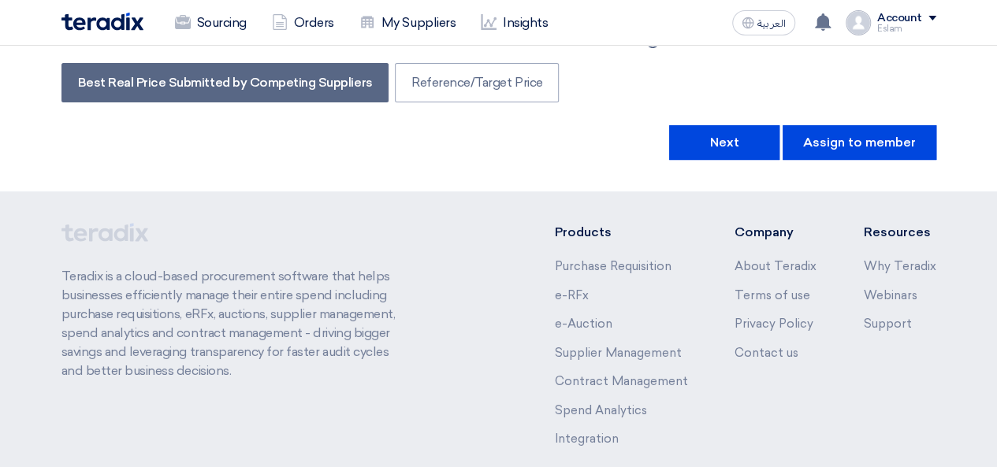
scroll to position [3261, 0]
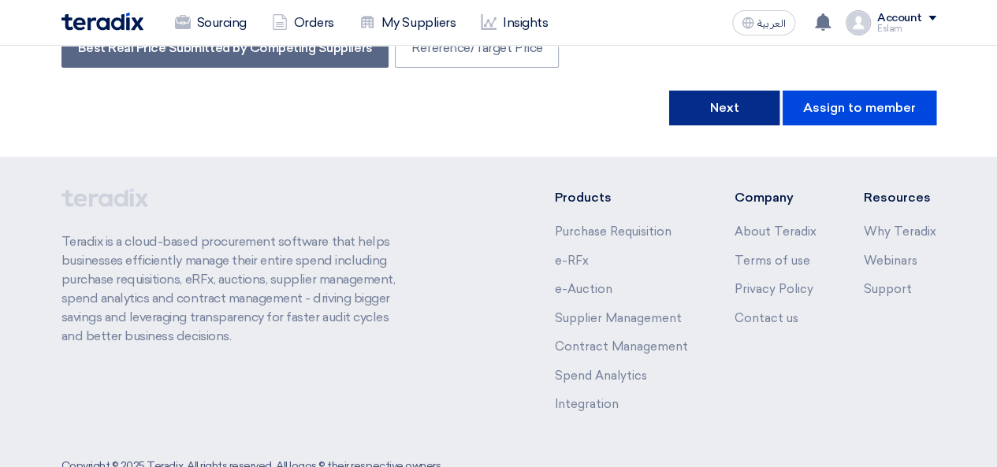
click at [709, 91] on button "Next" at bounding box center [724, 108] width 110 height 35
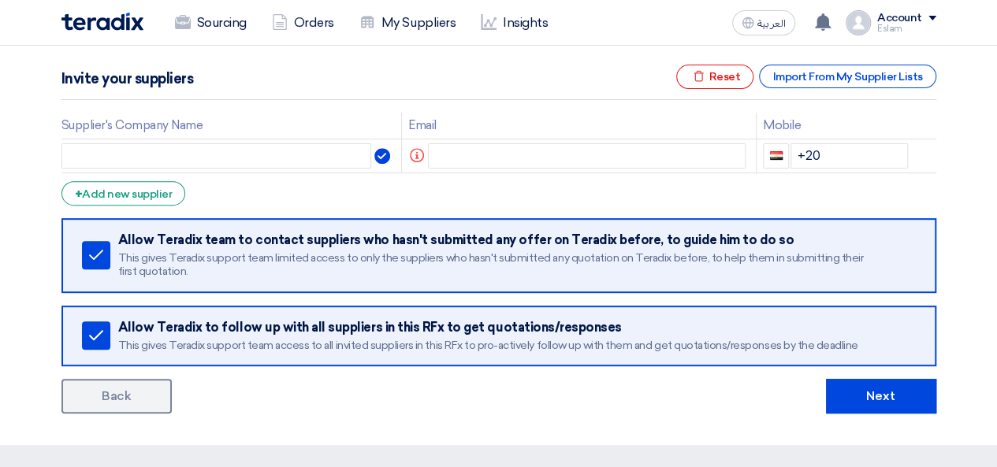
scroll to position [236, 0]
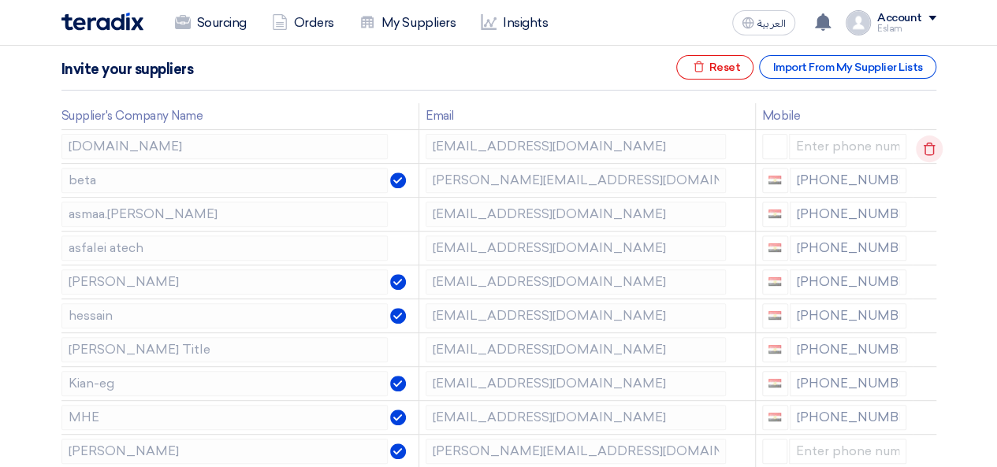
click at [927, 144] on use at bounding box center [930, 148] width 12 height 13
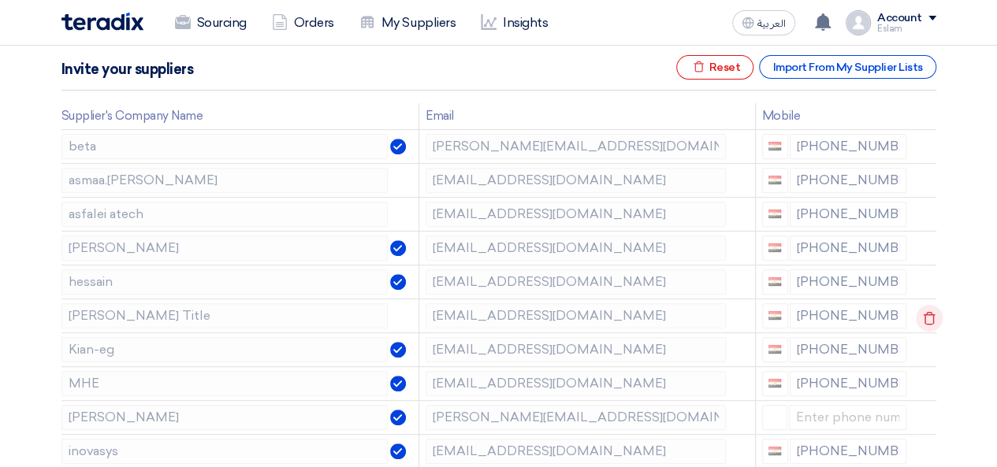
click at [923, 311] on icon at bounding box center [929, 318] width 27 height 27
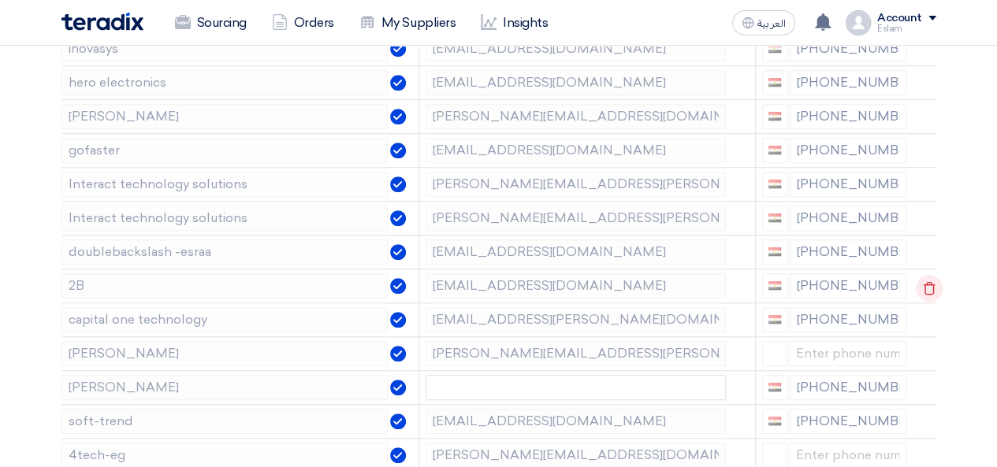
scroll to position [631, 0]
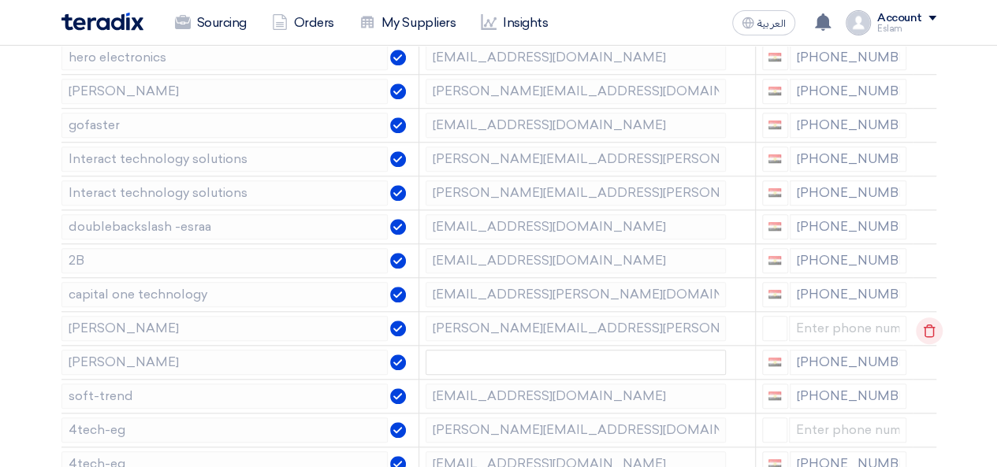
click at [924, 319] on icon at bounding box center [929, 331] width 27 height 27
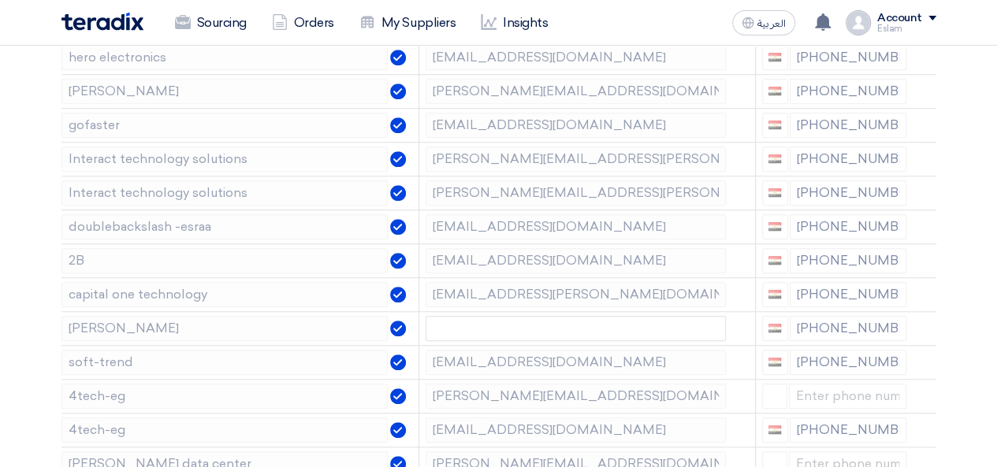
click at [0, 0] on icon at bounding box center [0, 0] width 0 height 0
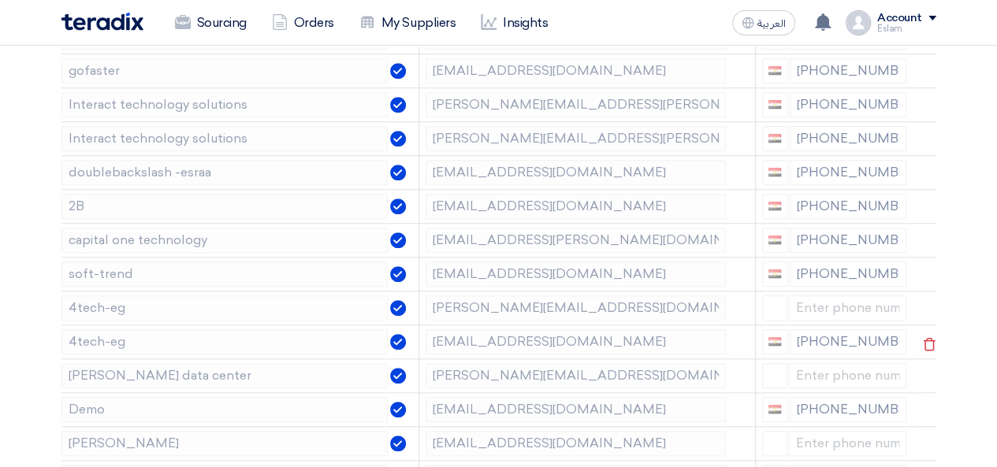
scroll to position [709, 0]
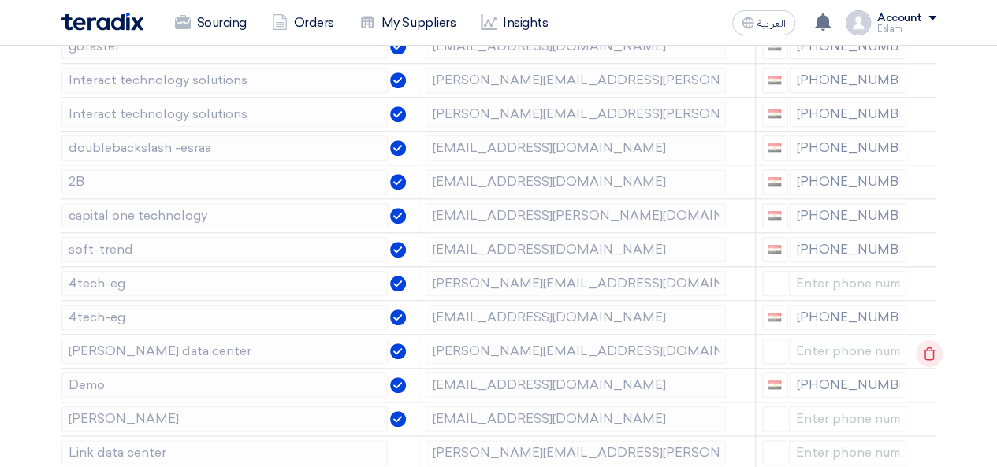
click at [925, 343] on icon at bounding box center [929, 353] width 27 height 27
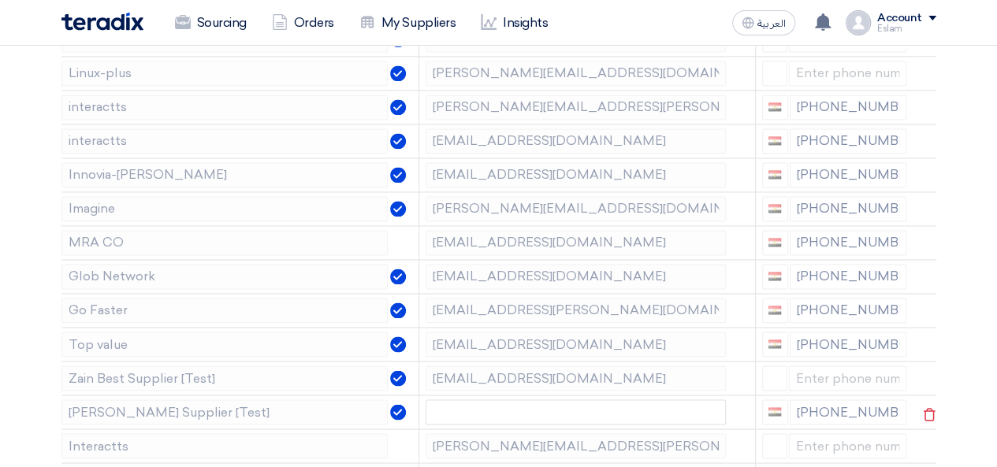
scroll to position [1182, 0]
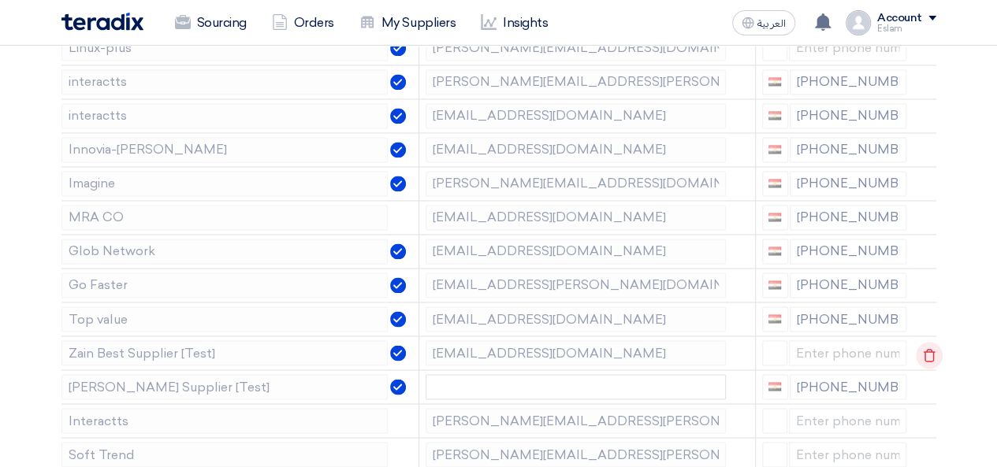
click at [928, 351] on icon at bounding box center [929, 355] width 27 height 27
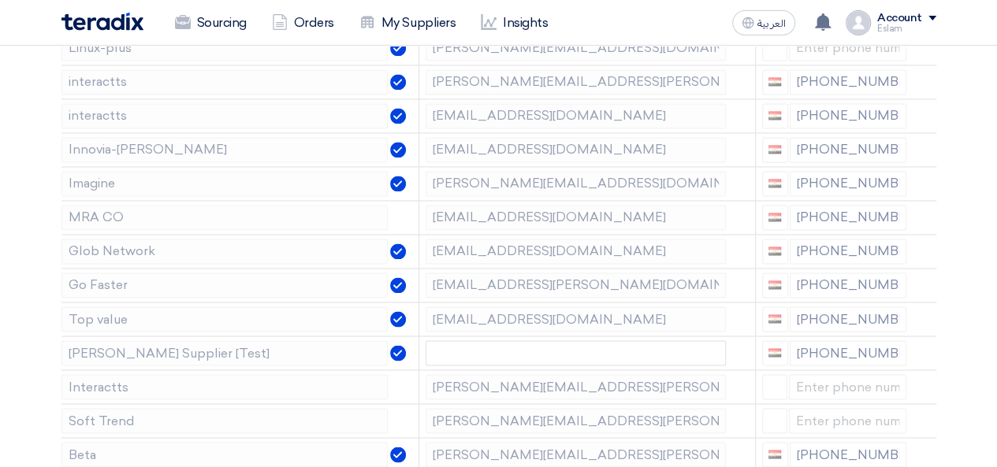
click at [0, 0] on icon at bounding box center [0, 0] width 0 height 0
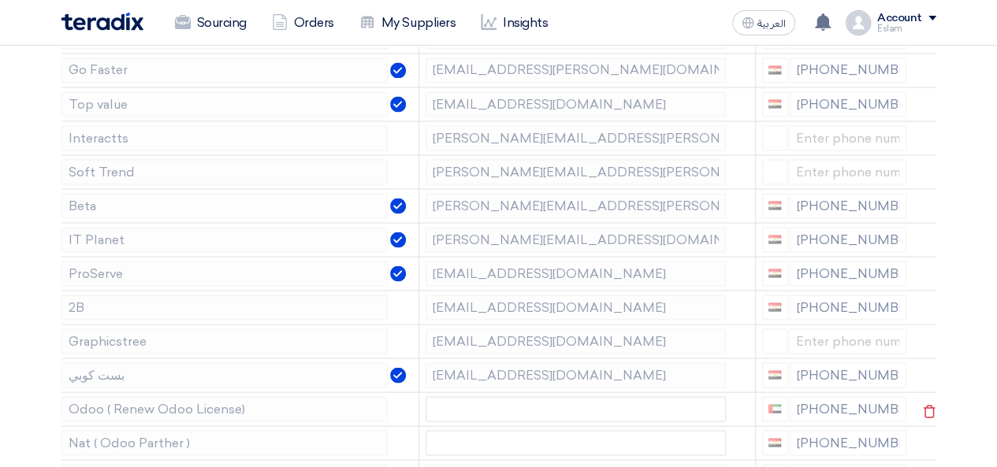
scroll to position [1419, 0]
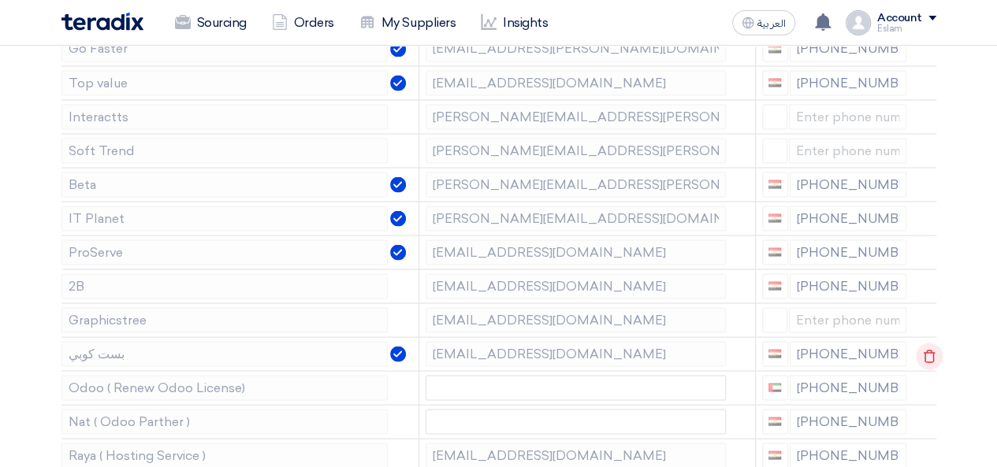
click at [928, 349] on use at bounding box center [930, 355] width 12 height 13
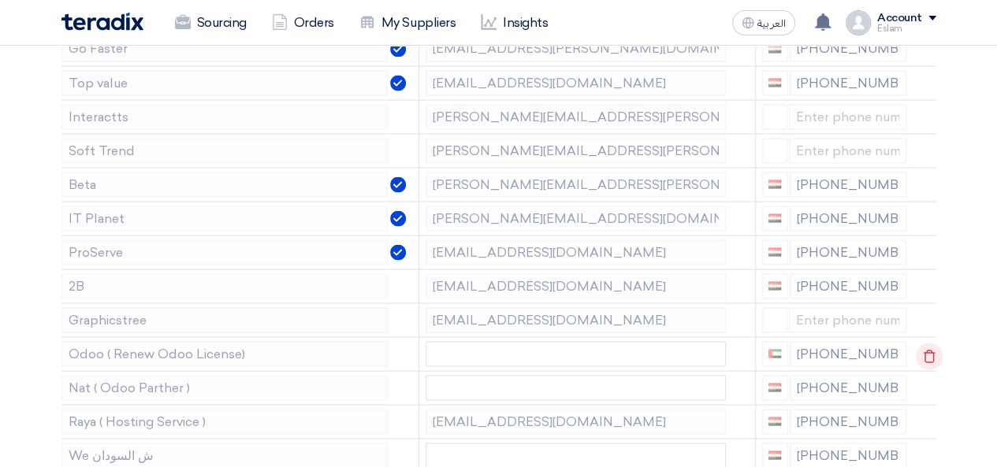
click at [921, 343] on icon at bounding box center [929, 356] width 27 height 27
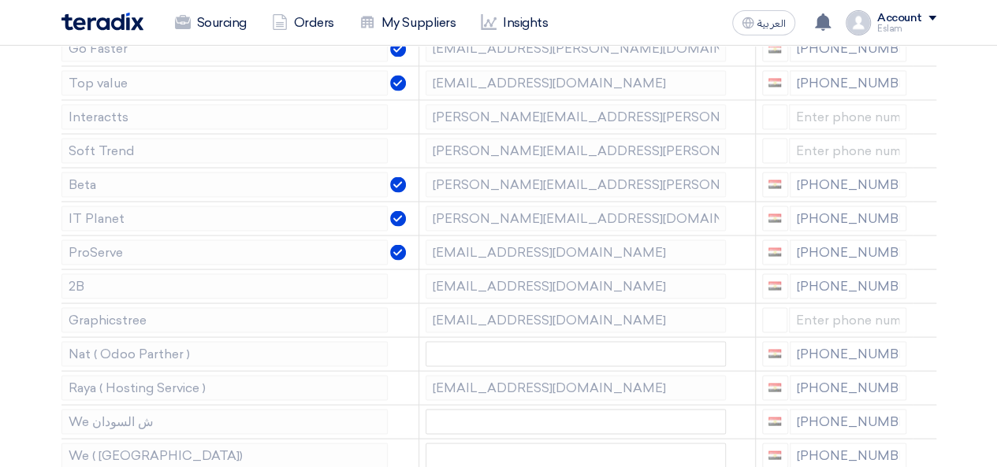
click at [0, 0] on icon at bounding box center [0, 0] width 0 height 0
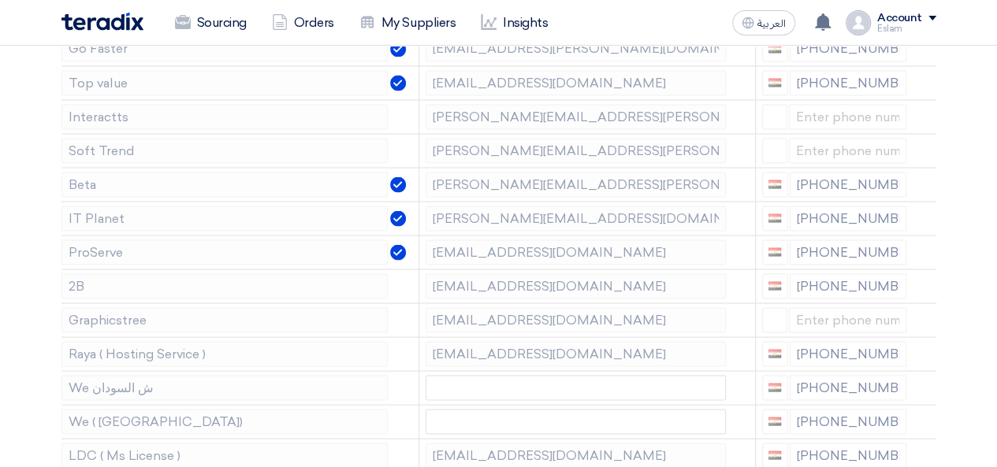
click at [0, 0] on icon at bounding box center [0, 0] width 0 height 0
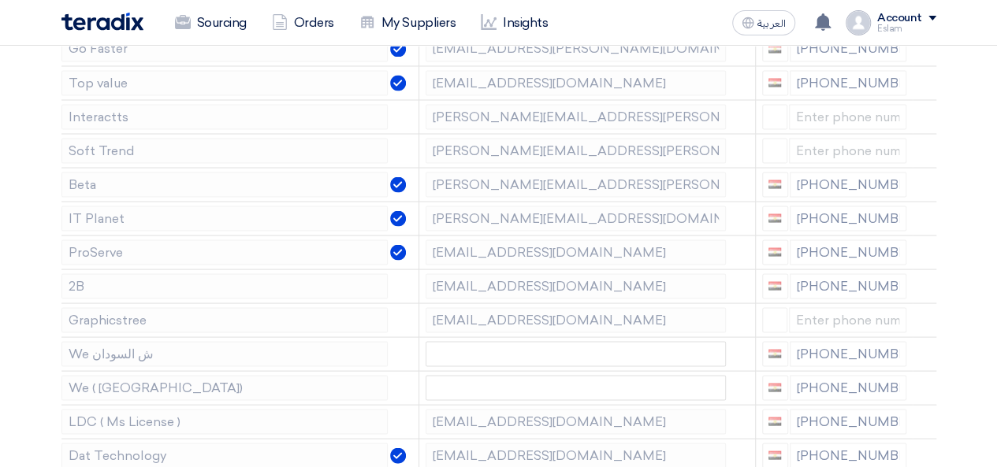
click at [0, 0] on icon at bounding box center [0, 0] width 0 height 0
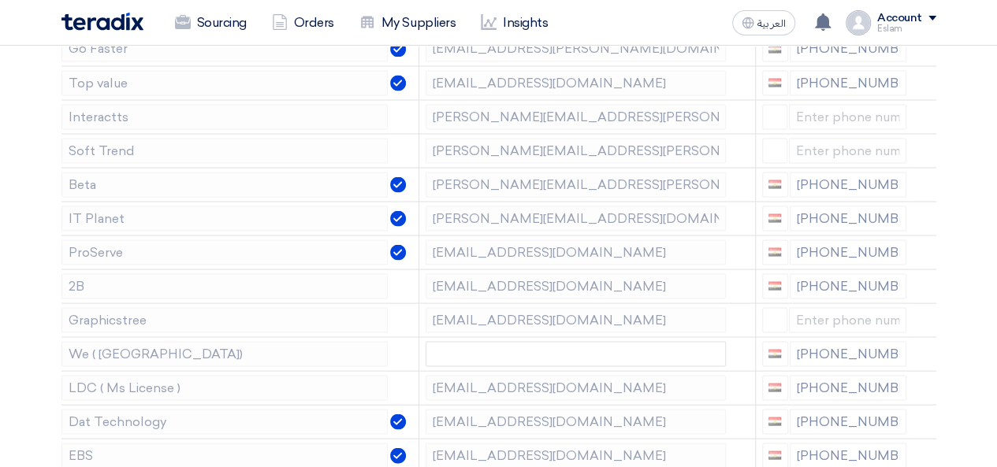
click at [0, 0] on icon at bounding box center [0, 0] width 0 height 0
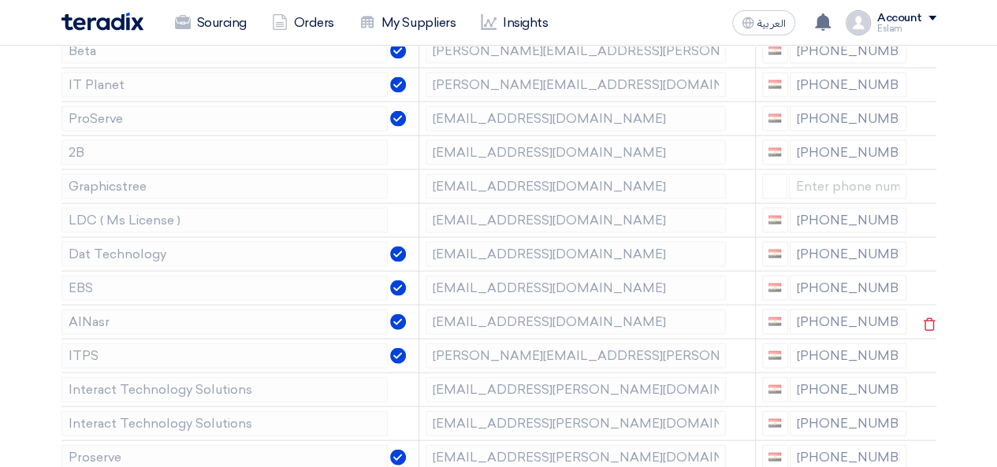
scroll to position [1576, 0]
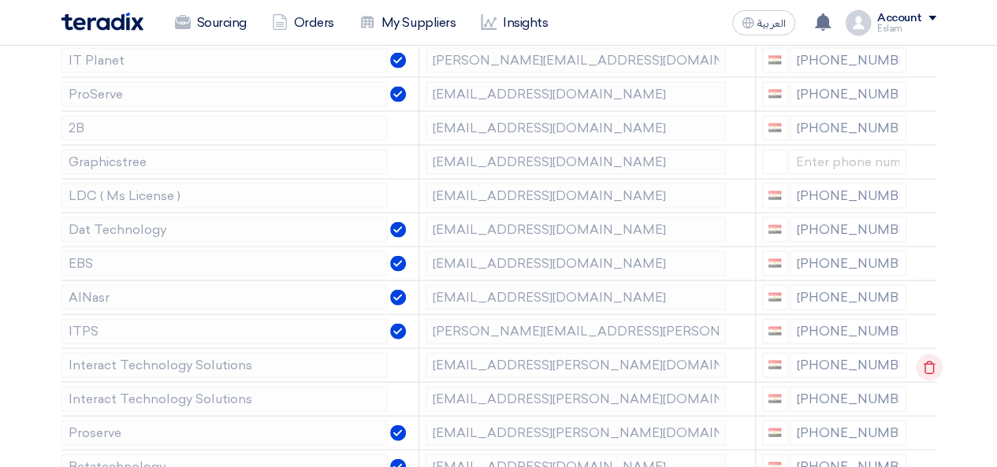
click at [925, 355] on icon at bounding box center [929, 368] width 27 height 27
click at [0, 0] on icon at bounding box center [0, 0] width 0 height 0
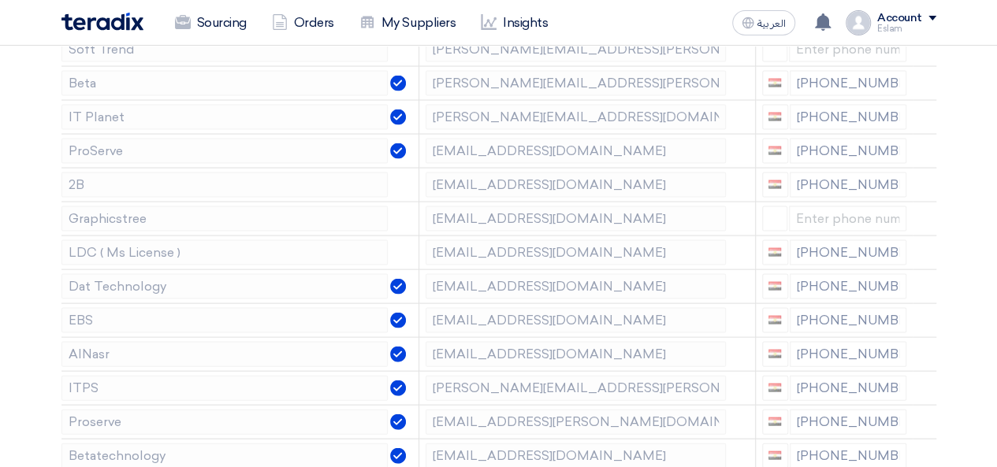
scroll to position [1498, 0]
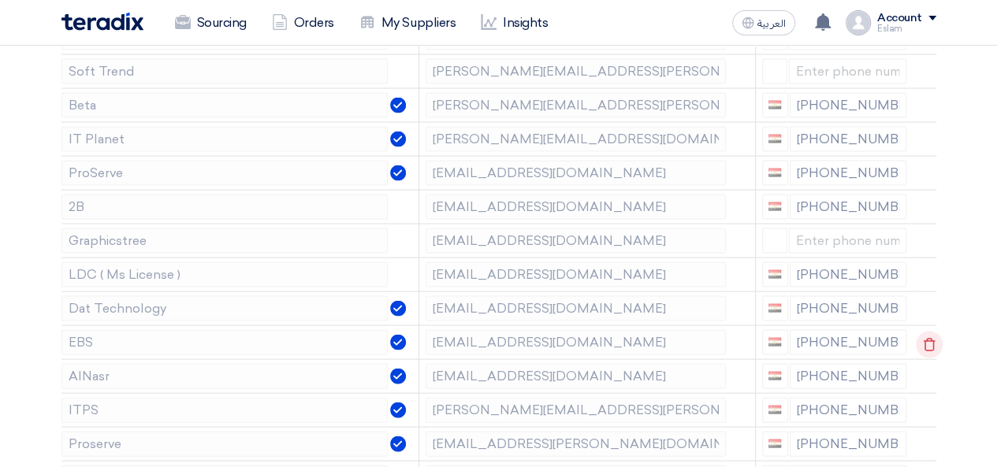
click at [919, 336] on icon at bounding box center [929, 345] width 27 height 27
click at [924, 338] on use at bounding box center [930, 344] width 12 height 13
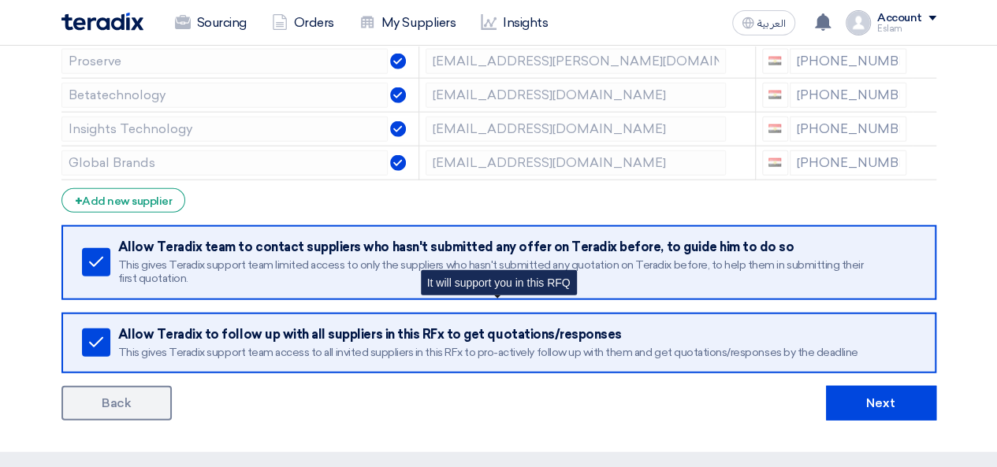
scroll to position [1970, 0]
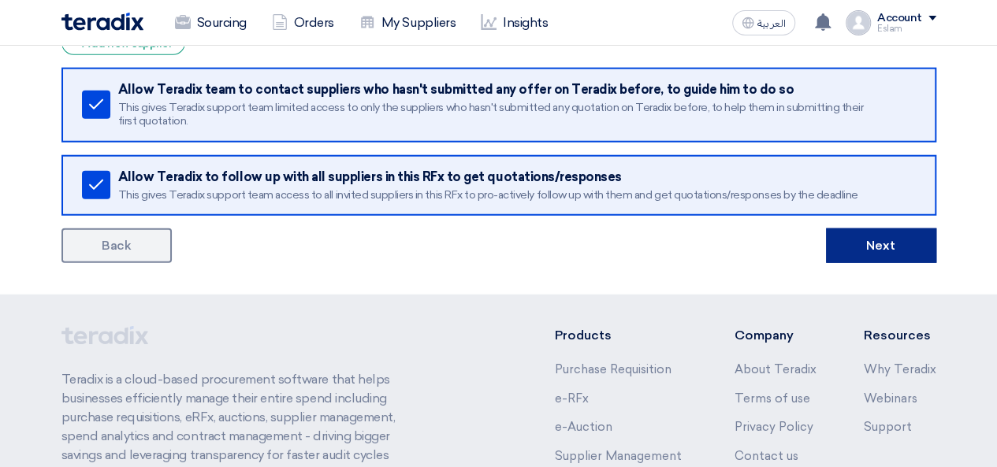
click at [906, 233] on button "Next" at bounding box center [881, 246] width 110 height 35
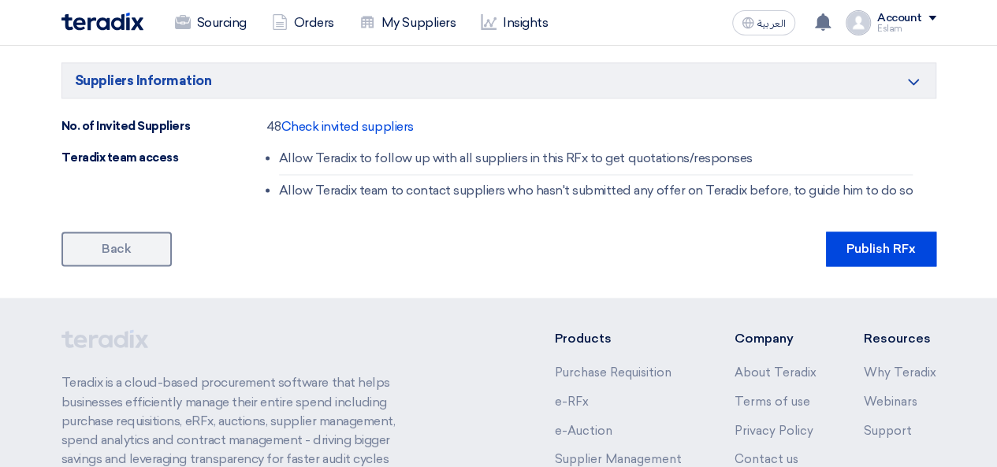
scroll to position [1261, 0]
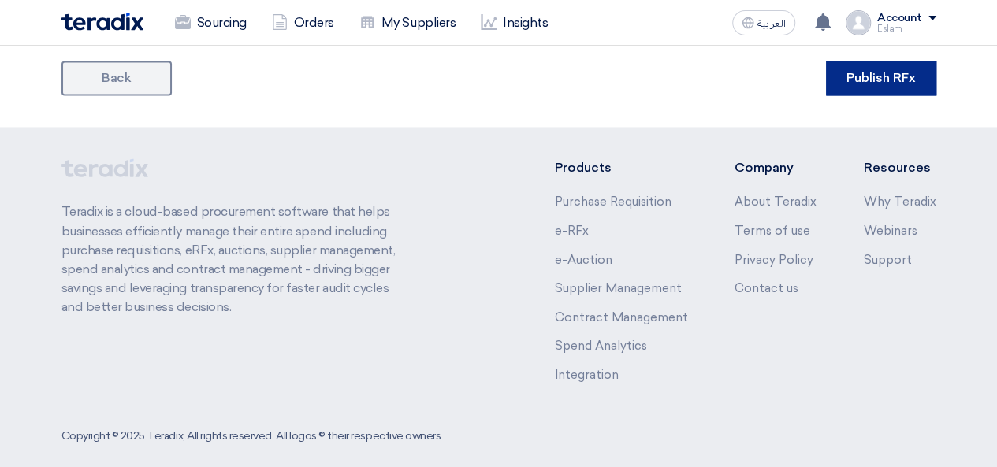
click at [857, 81] on button "Publish RFx" at bounding box center [881, 78] width 110 height 35
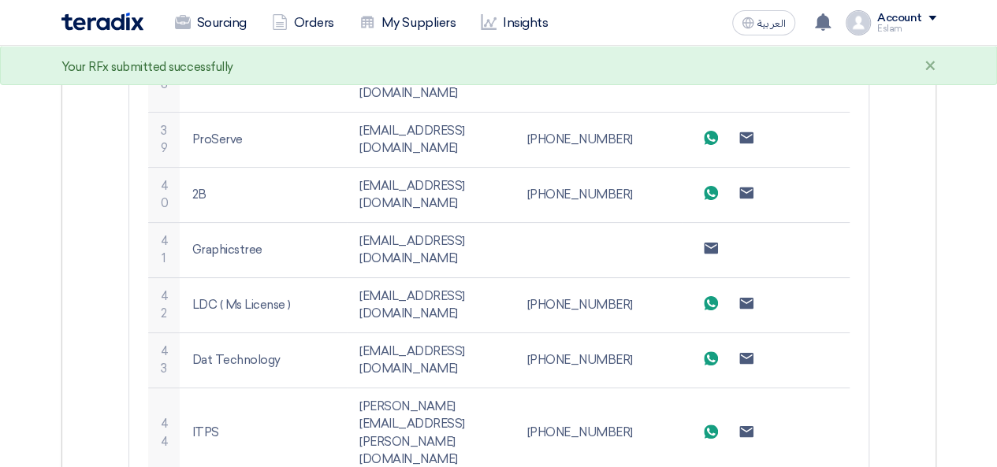
scroll to position [2846, 0]
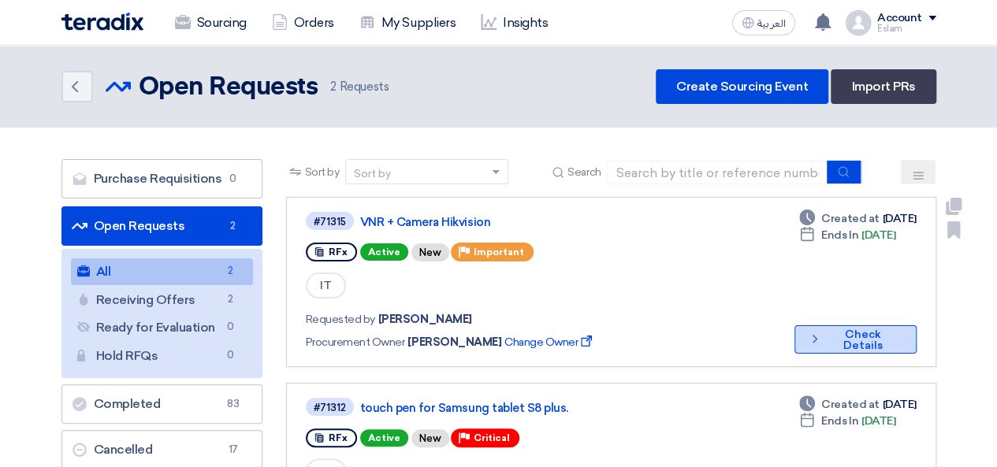
click at [849, 342] on button "Check details Check Details" at bounding box center [855, 340] width 122 height 28
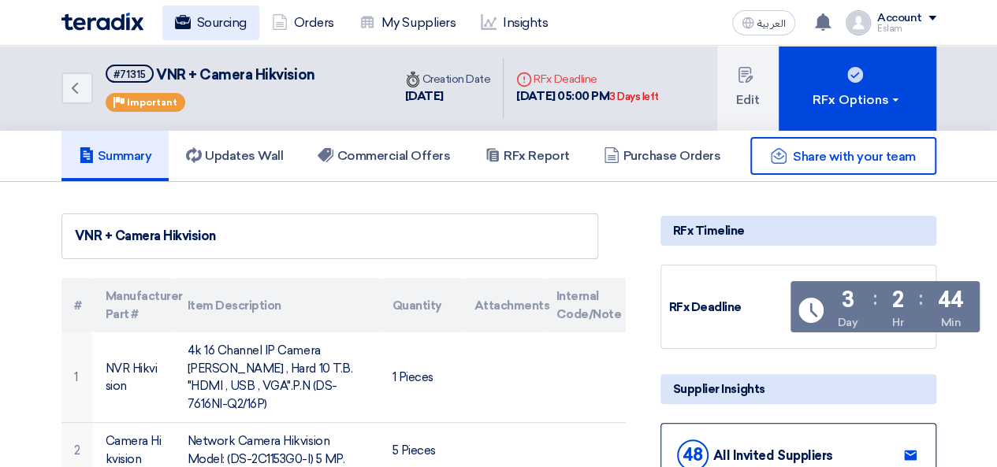
click at [213, 24] on link "Sourcing" at bounding box center [210, 23] width 97 height 35
